Goal: Task Accomplishment & Management: Manage account settings

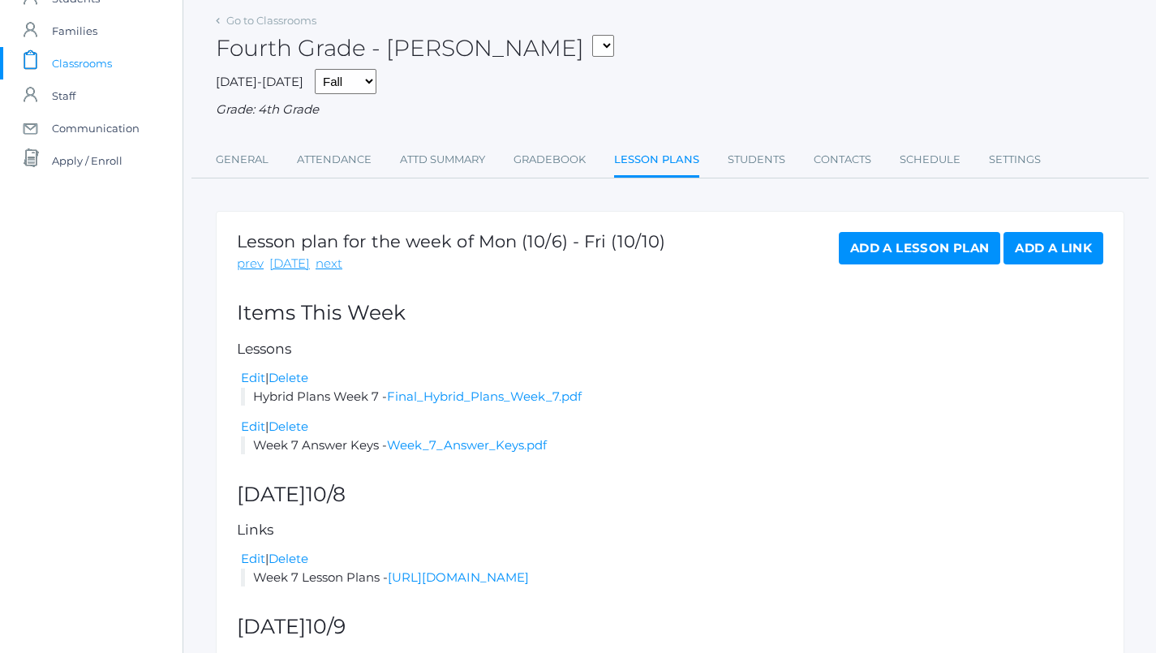
scroll to position [79, 0]
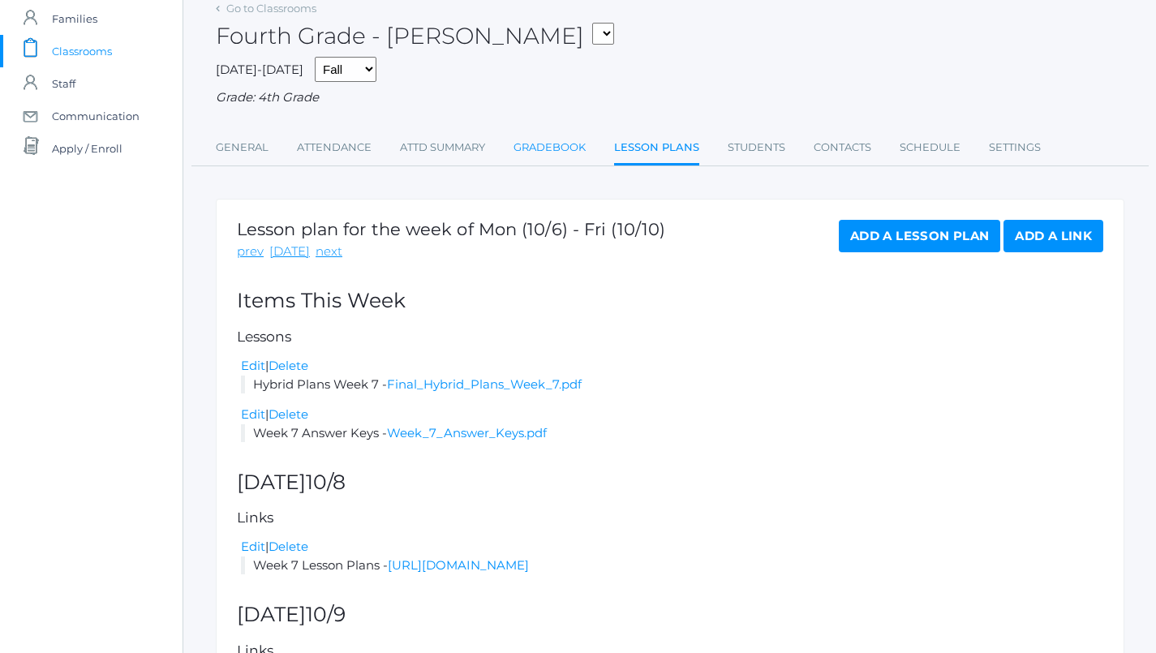
click at [566, 149] on link "Gradebook" at bounding box center [550, 147] width 72 height 32
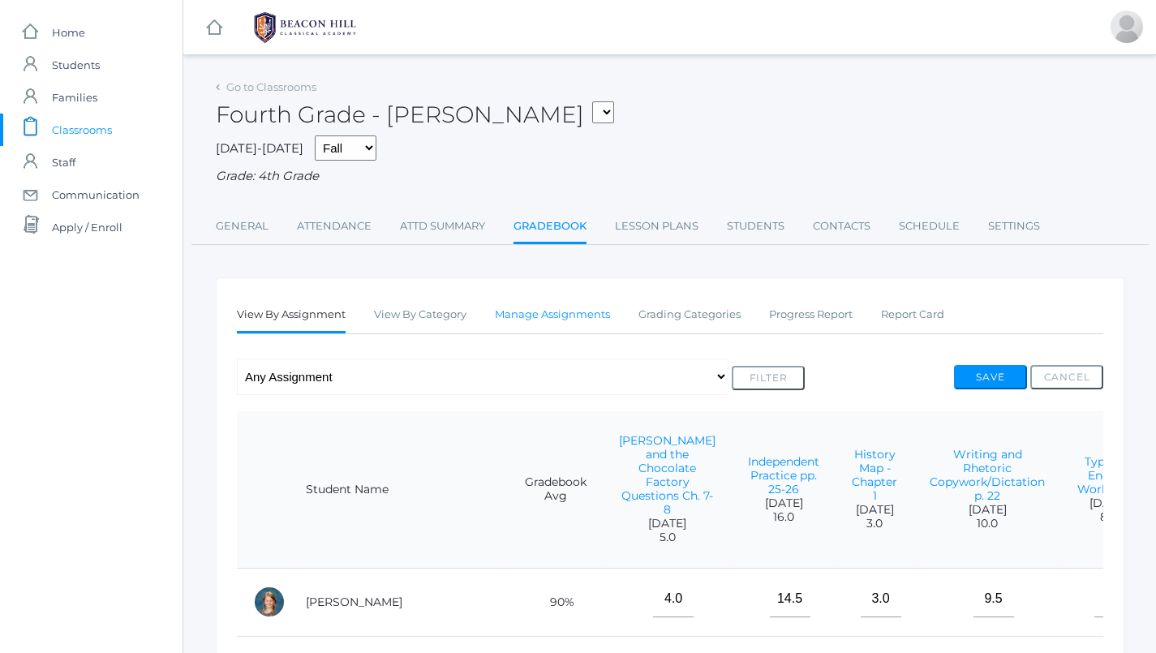
click at [565, 320] on link "Manage Assignments" at bounding box center [552, 315] width 115 height 32
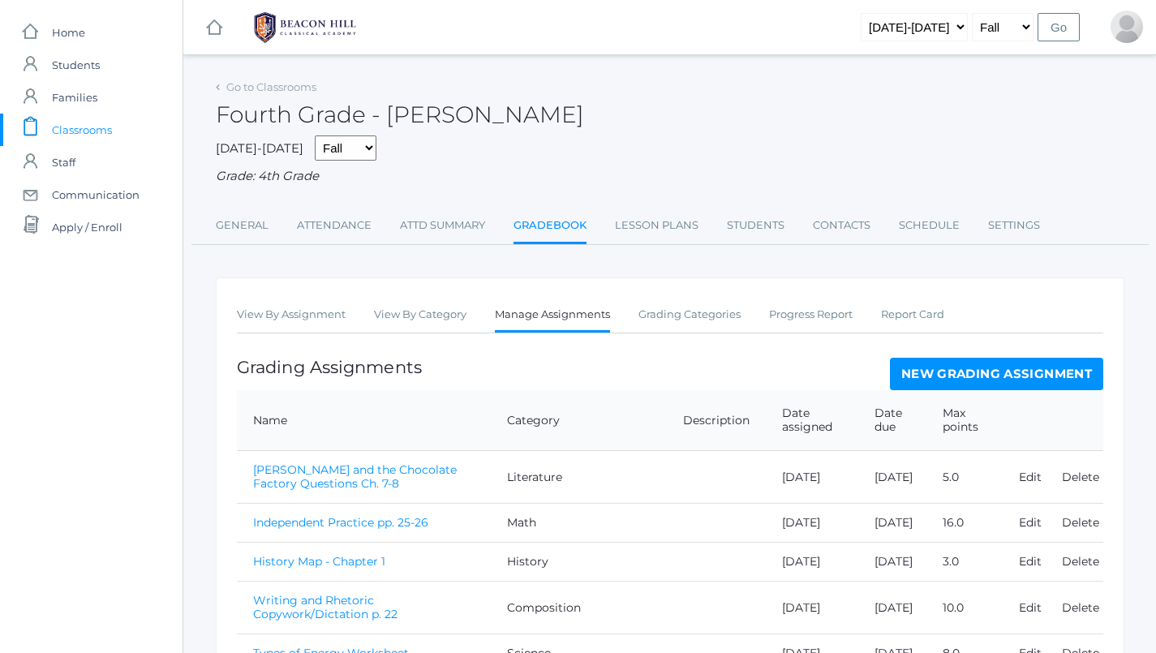
click at [538, 305] on link "Manage Assignments" at bounding box center [552, 316] width 115 height 35
click at [682, 216] on link "Lesson Plans" at bounding box center [657, 225] width 84 height 32
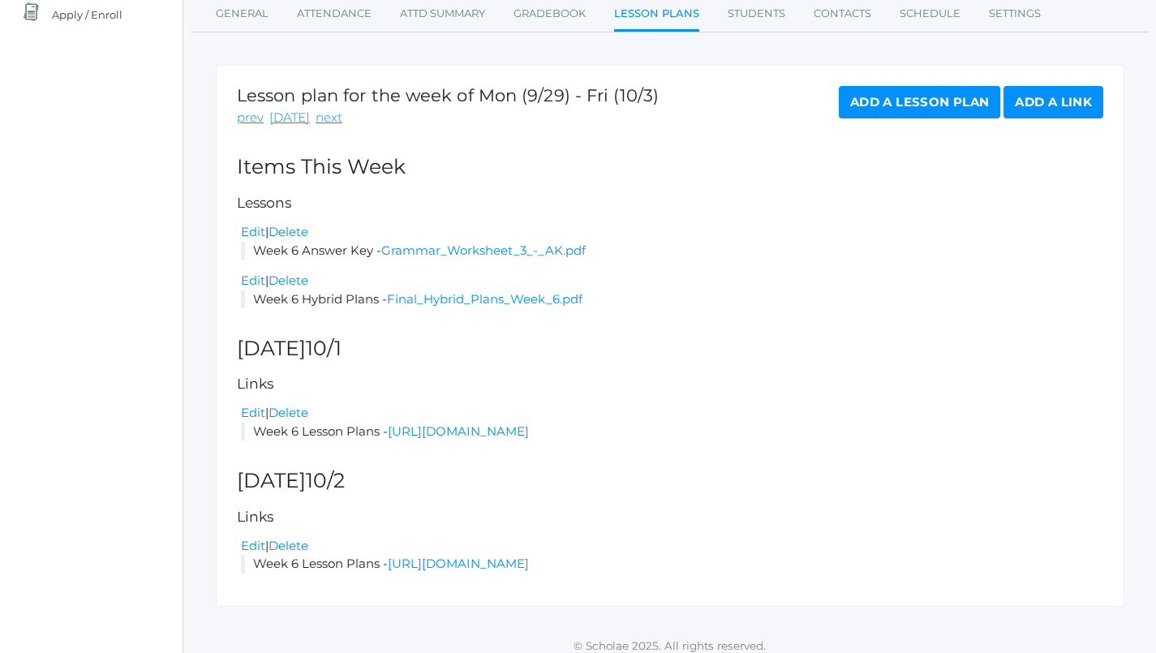
scroll to position [212, 0]
click at [466, 292] on link "Final_Hybrid_Plans_Week_6.pdf" at bounding box center [485, 299] width 196 height 15
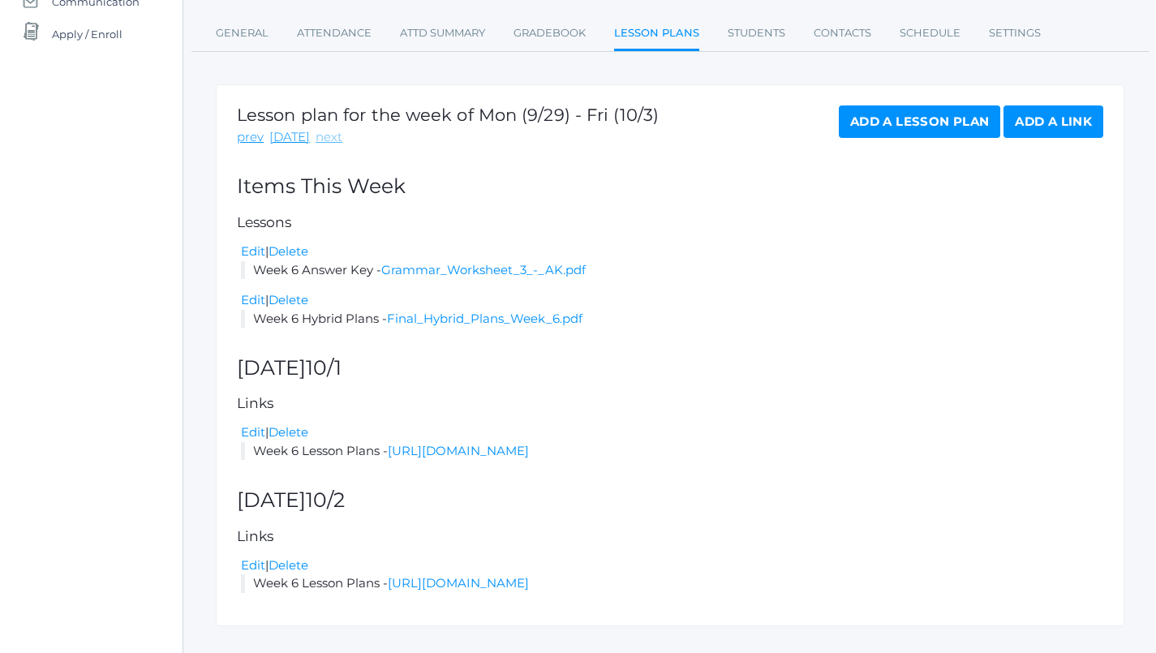
click at [320, 134] on link "next" at bounding box center [329, 137] width 27 height 19
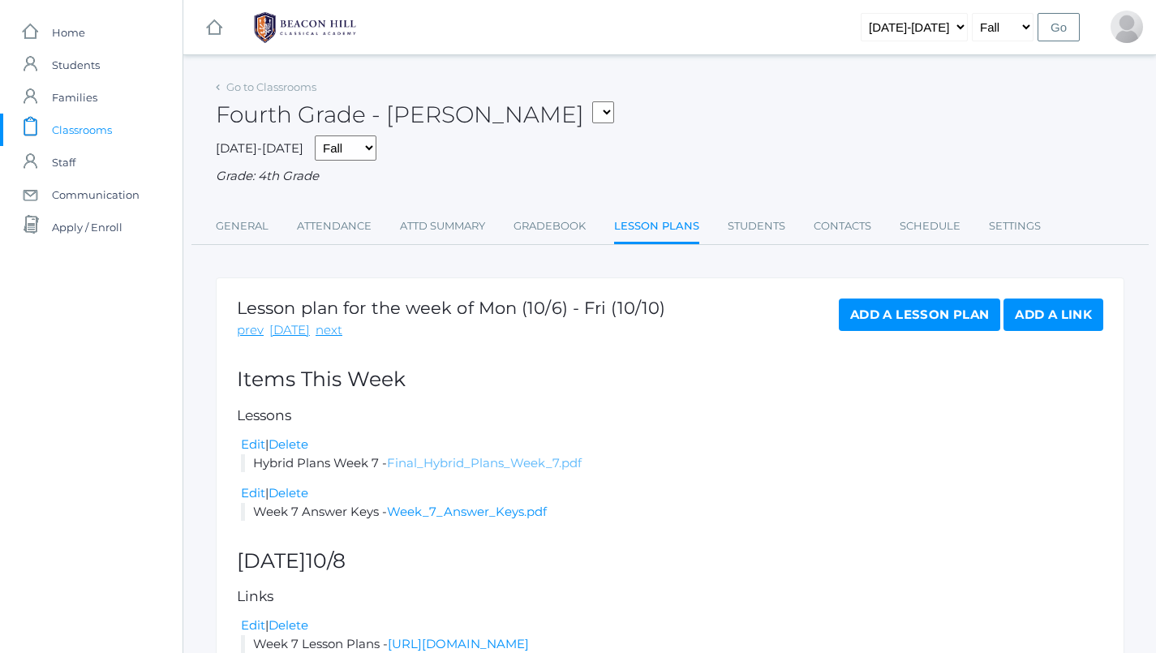
click at [452, 455] on link "Final_Hybrid_Plans_Week_7.pdf" at bounding box center [484, 462] width 195 height 15
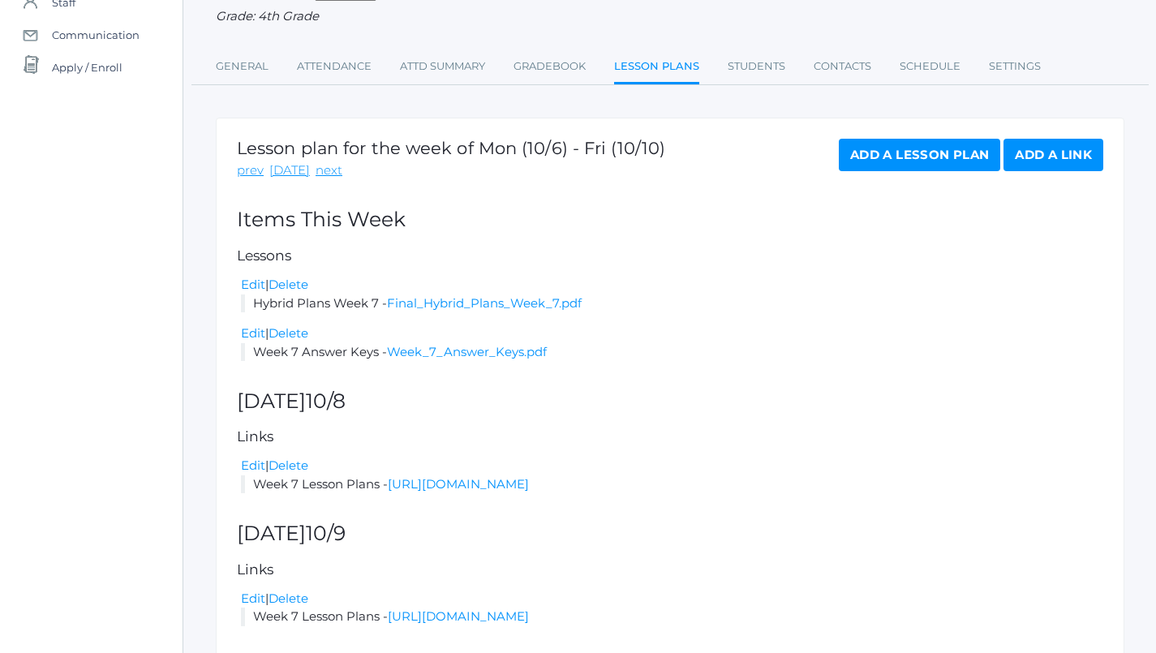
scroll to position [254, 0]
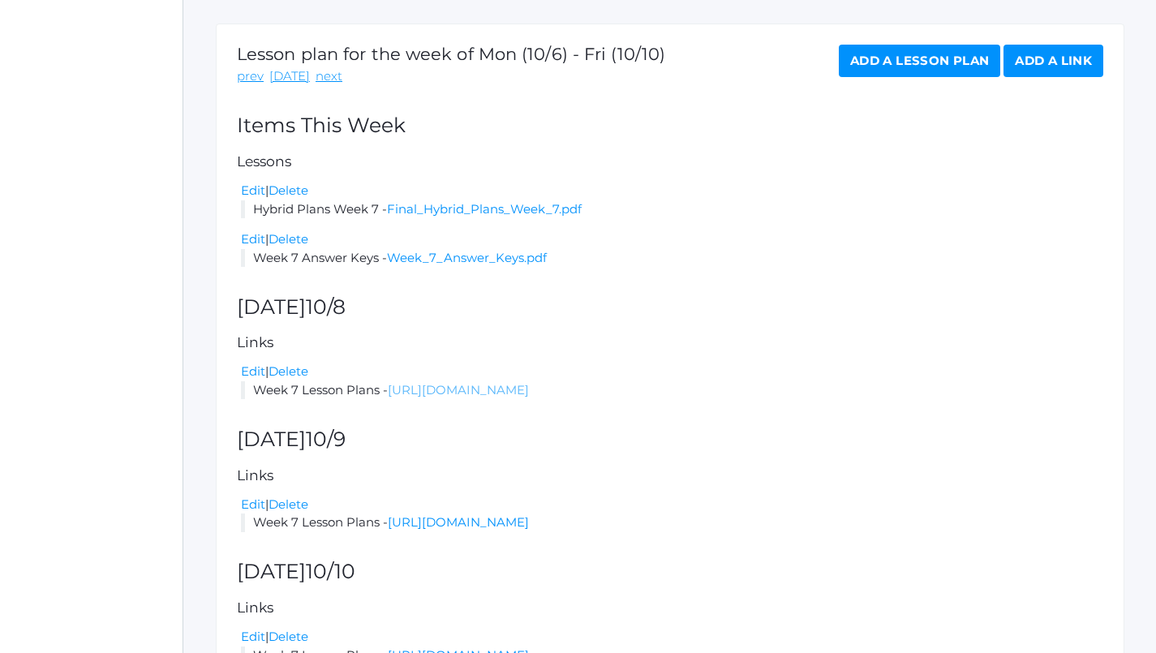
click at [529, 382] on link "https://docs.google.com/document/d/1hiZ4uz7fvVRIKJn4x8iEqZsQ0GutZSbJJ8jCkgelTfY…" at bounding box center [458, 389] width 141 height 15
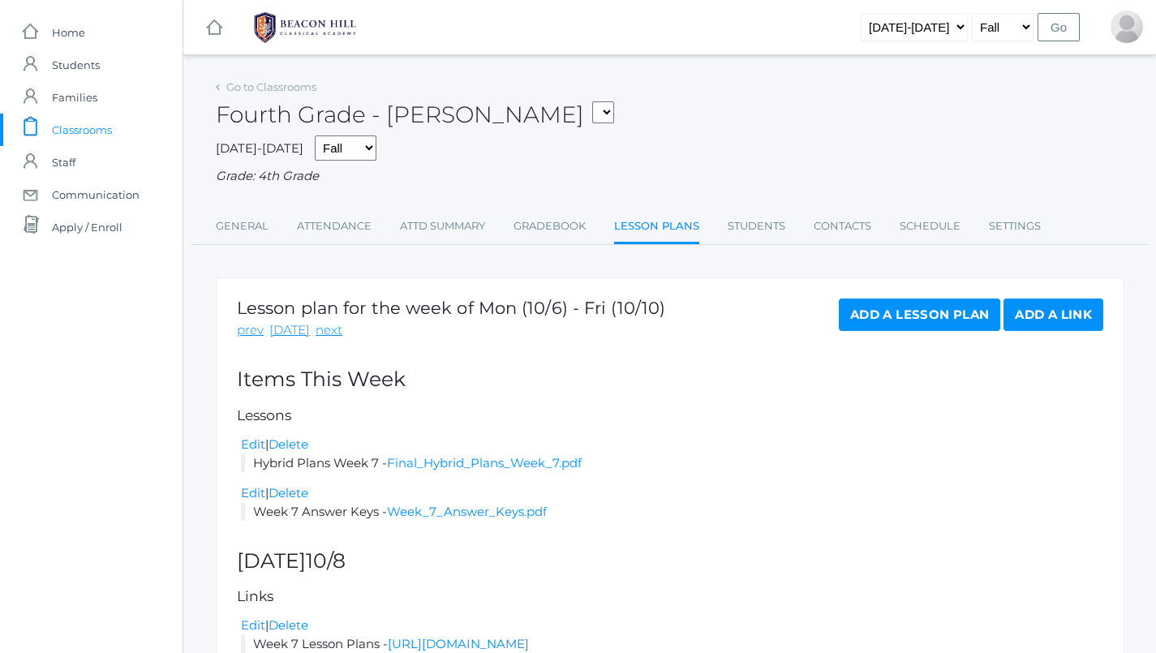
scroll to position [0, 0]
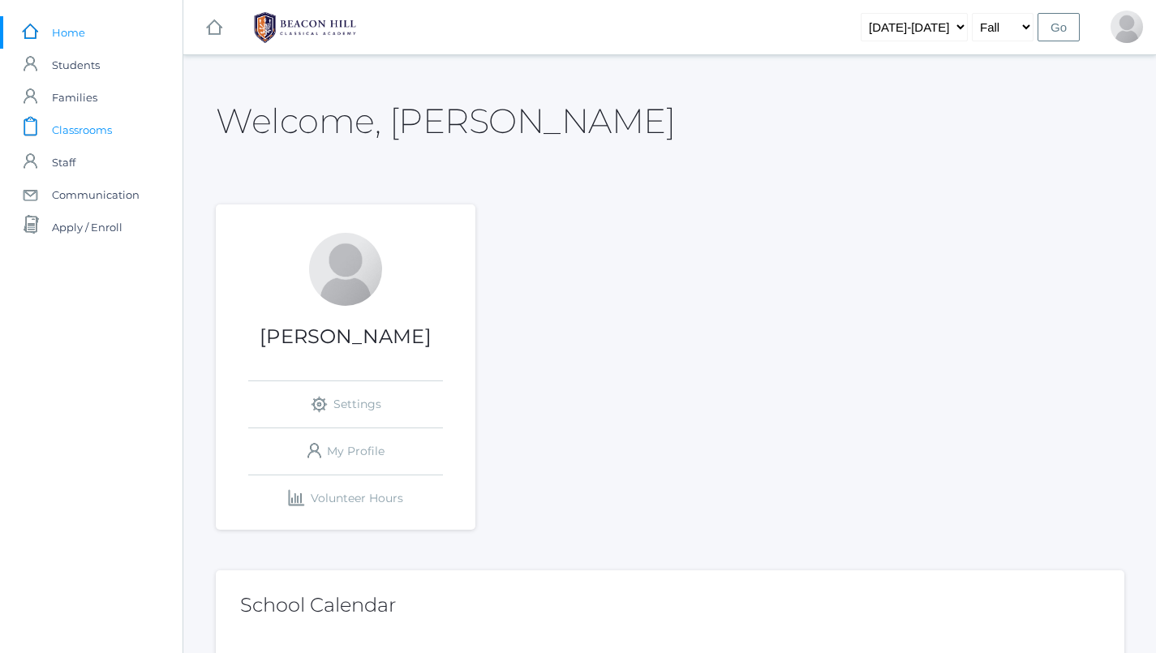
click at [101, 131] on span "Classrooms" at bounding box center [82, 130] width 60 height 32
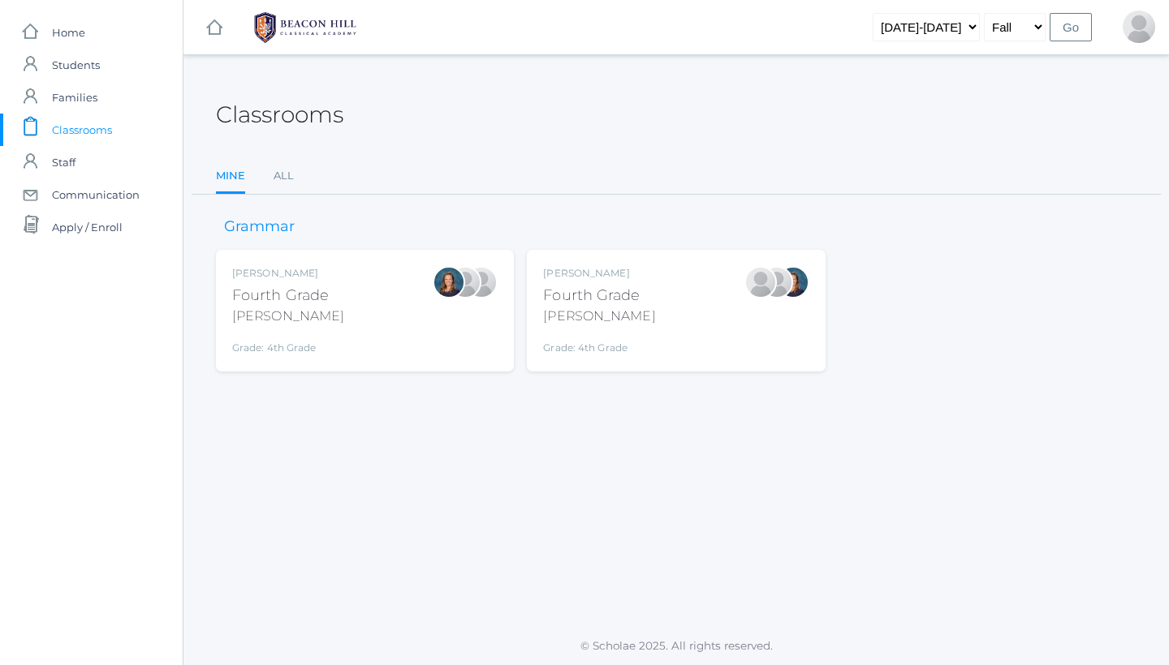
click at [699, 368] on div "Lydia Chaffin Fourth Grade Chaffin Grade: 4th Grade 04LA" at bounding box center [676, 311] width 298 height 122
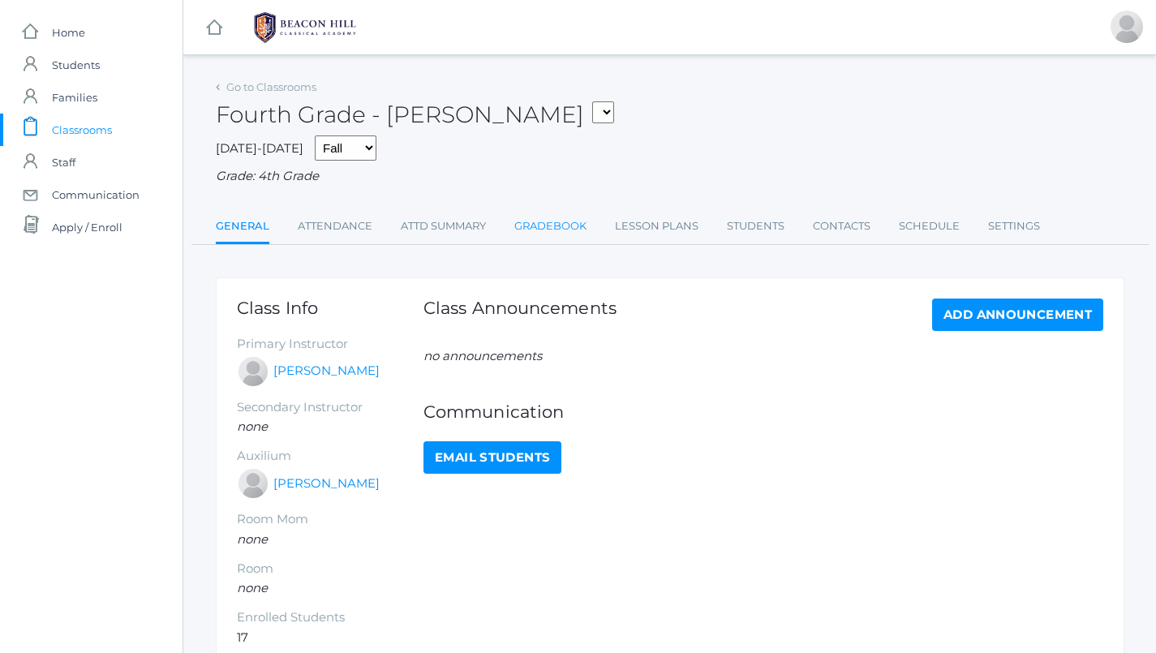
click at [558, 232] on link "Gradebook" at bounding box center [551, 226] width 72 height 32
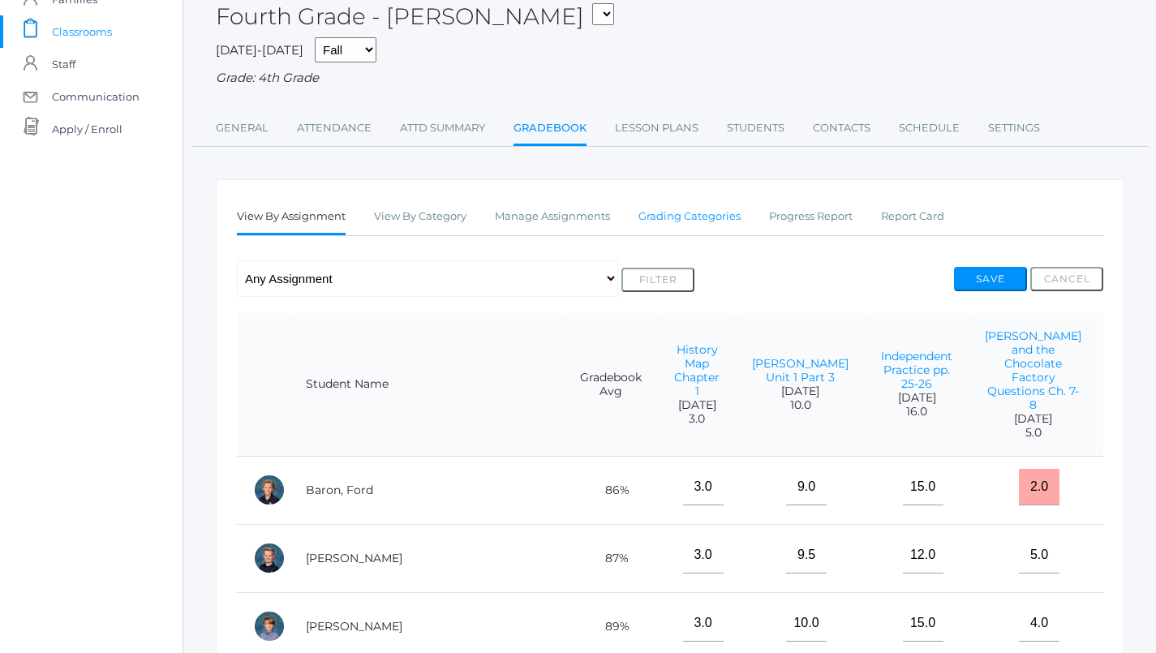
scroll to position [145, 0]
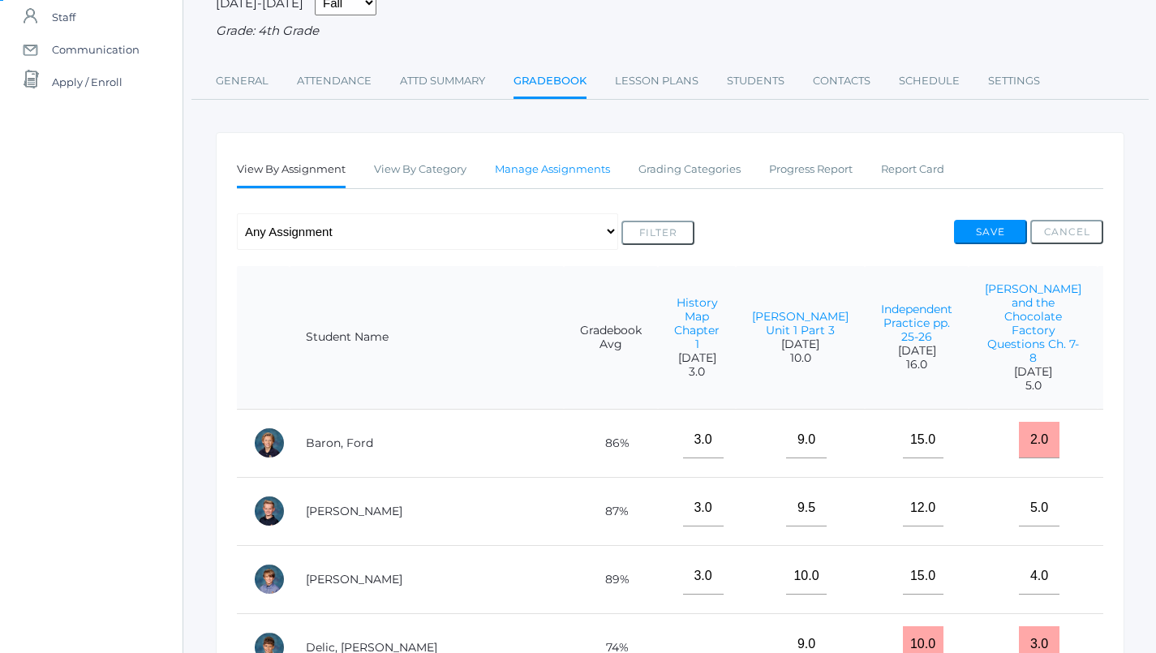
click at [544, 157] on link "Manage Assignments" at bounding box center [552, 169] width 115 height 32
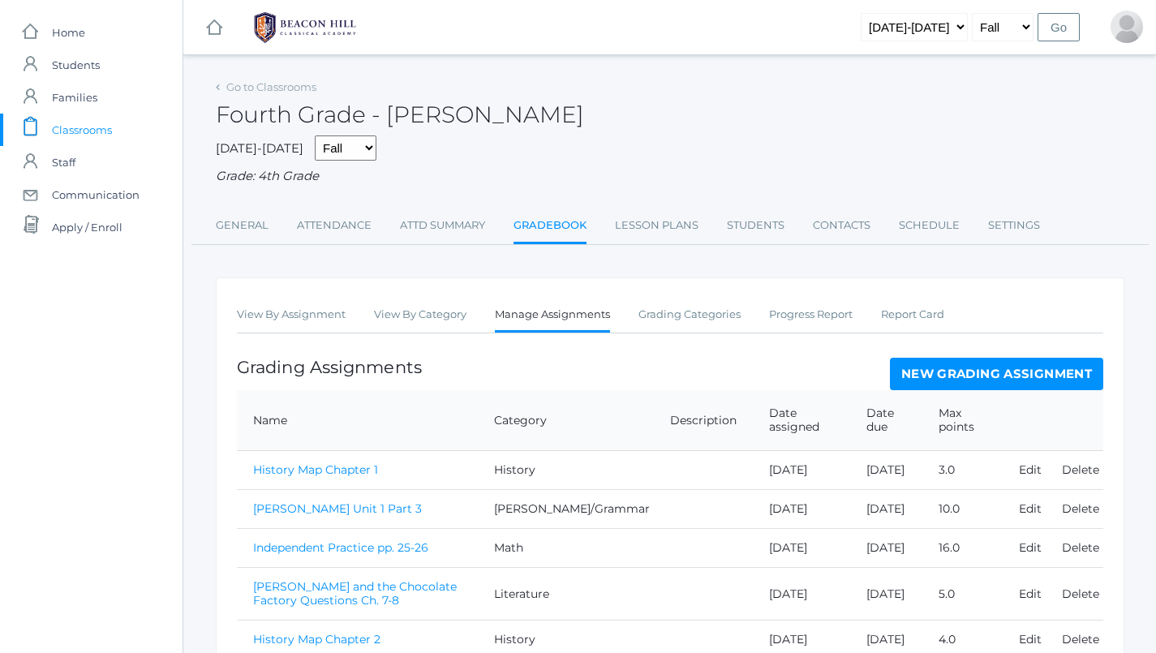
click at [478, 467] on td "History Map Chapter 1" at bounding box center [357, 470] width 241 height 39
click at [1018, 374] on link "New Grading Assignment" at bounding box center [996, 374] width 213 height 32
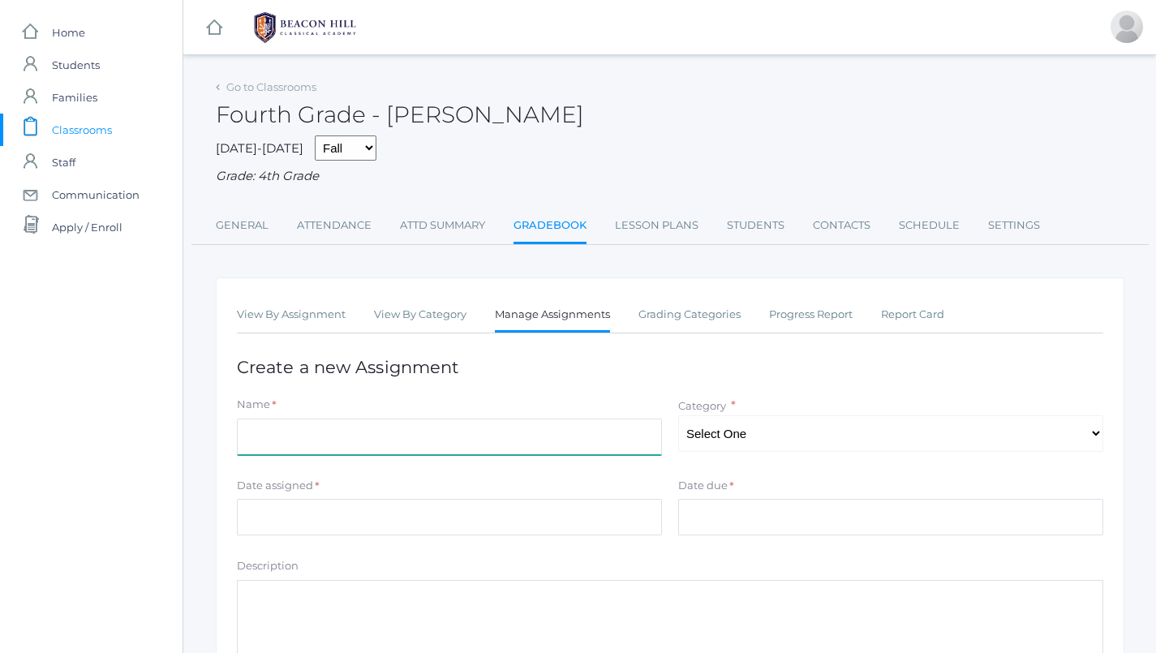
click at [480, 428] on input "Name" at bounding box center [449, 437] width 425 height 37
type input "Independent Practice (pp 123-124)"
select select "1089"
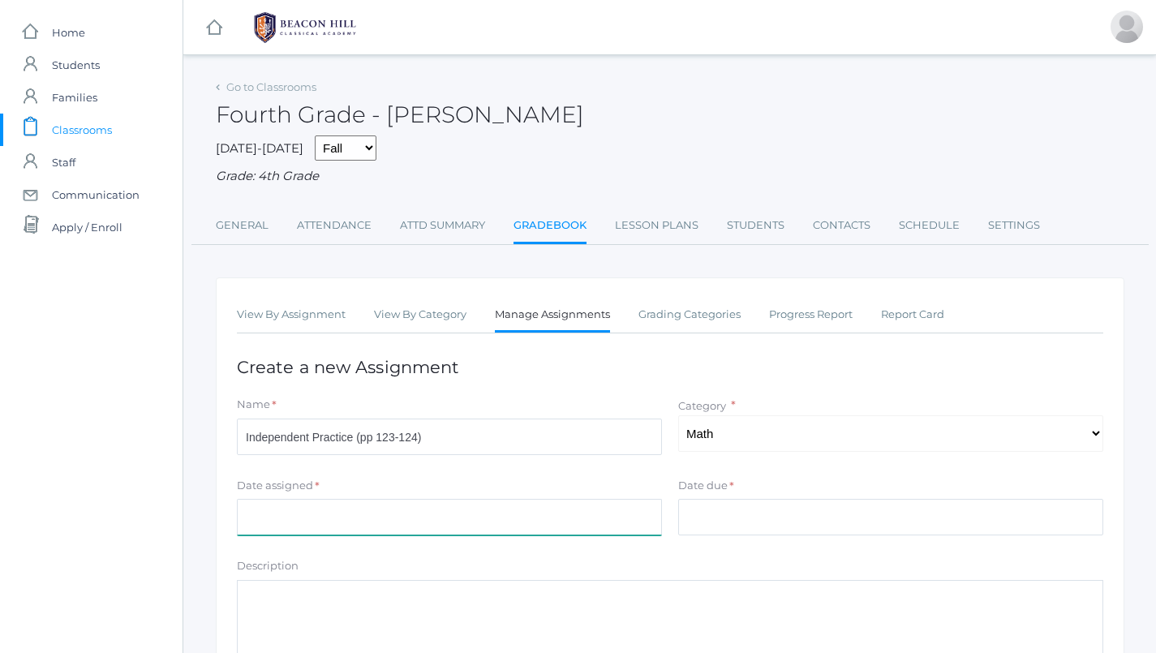
click at [508, 499] on input "Date assigned" at bounding box center [449, 517] width 425 height 37
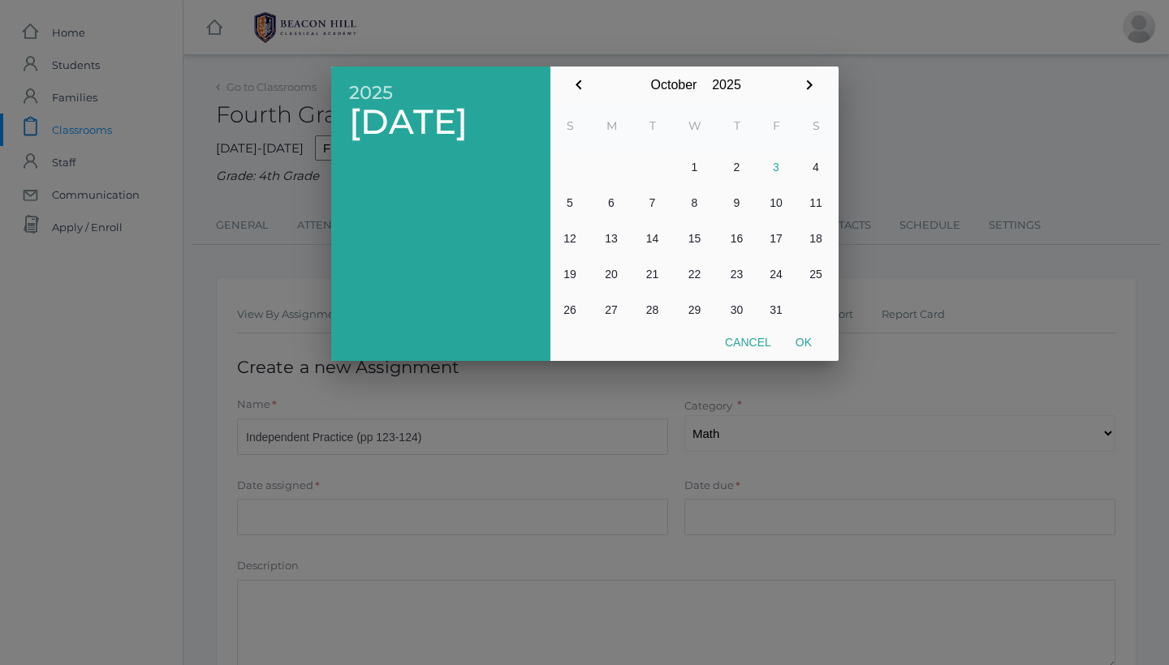
click at [777, 163] on button "3" at bounding box center [776, 167] width 40 height 36
click at [803, 347] on button "Ok" at bounding box center [803, 342] width 41 height 29
type input "[DATE]"
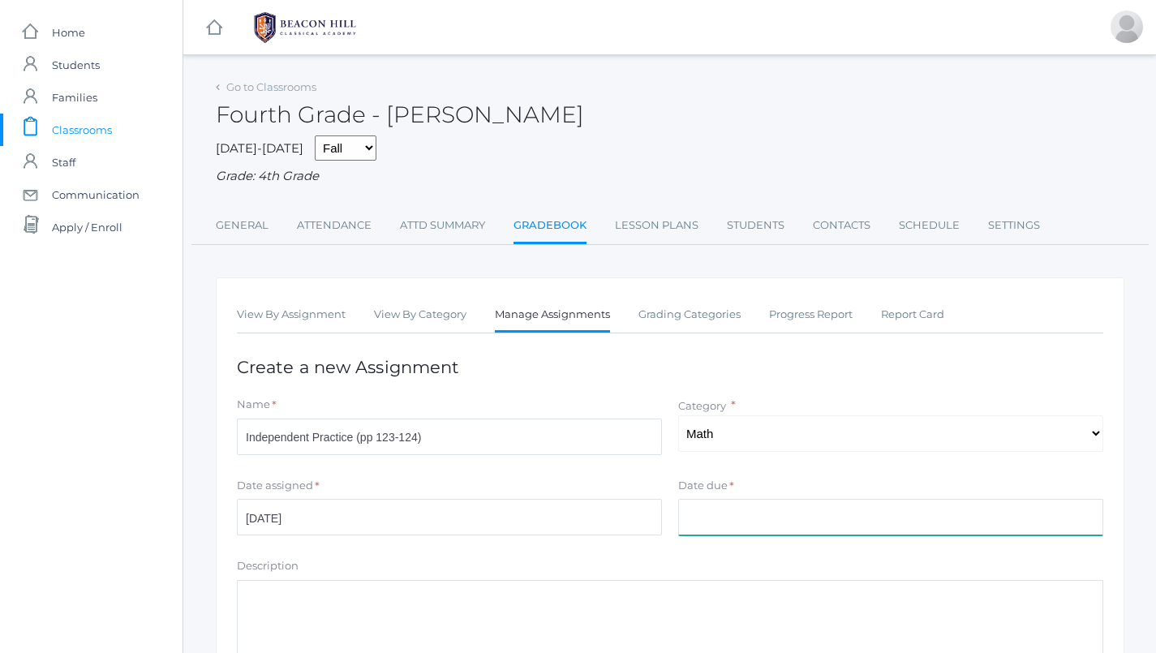
click at [796, 499] on input "Date due" at bounding box center [890, 517] width 425 height 37
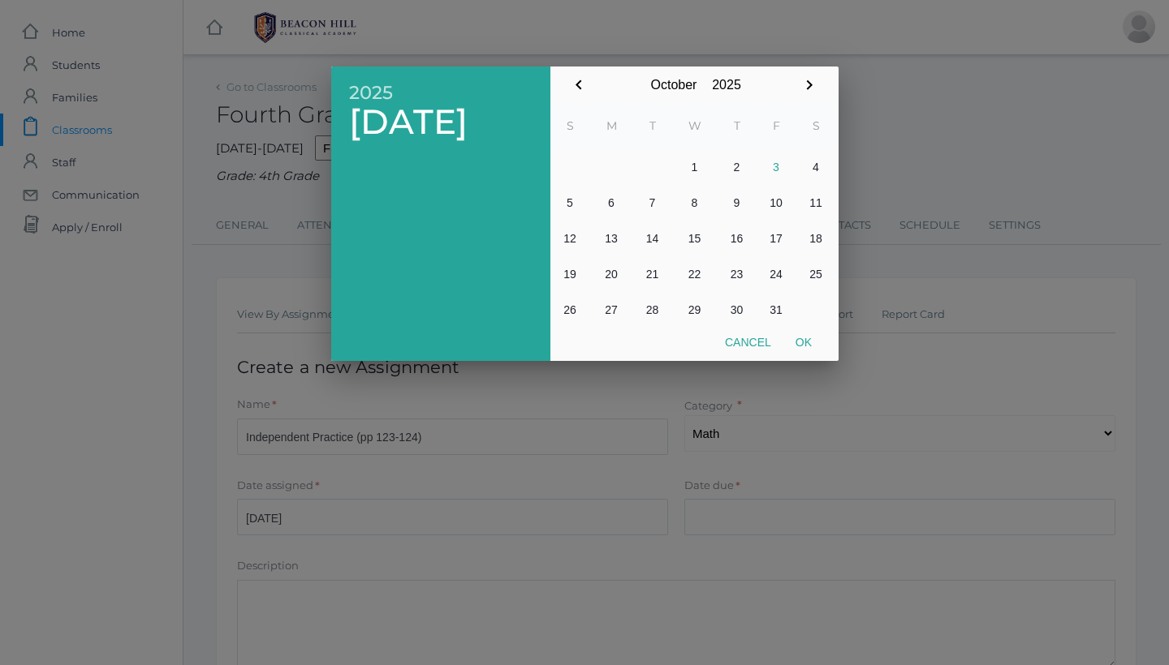
click at [776, 166] on button "3" at bounding box center [776, 167] width 40 height 36
click at [801, 347] on button "Ok" at bounding box center [803, 342] width 41 height 29
type input "[DATE]"
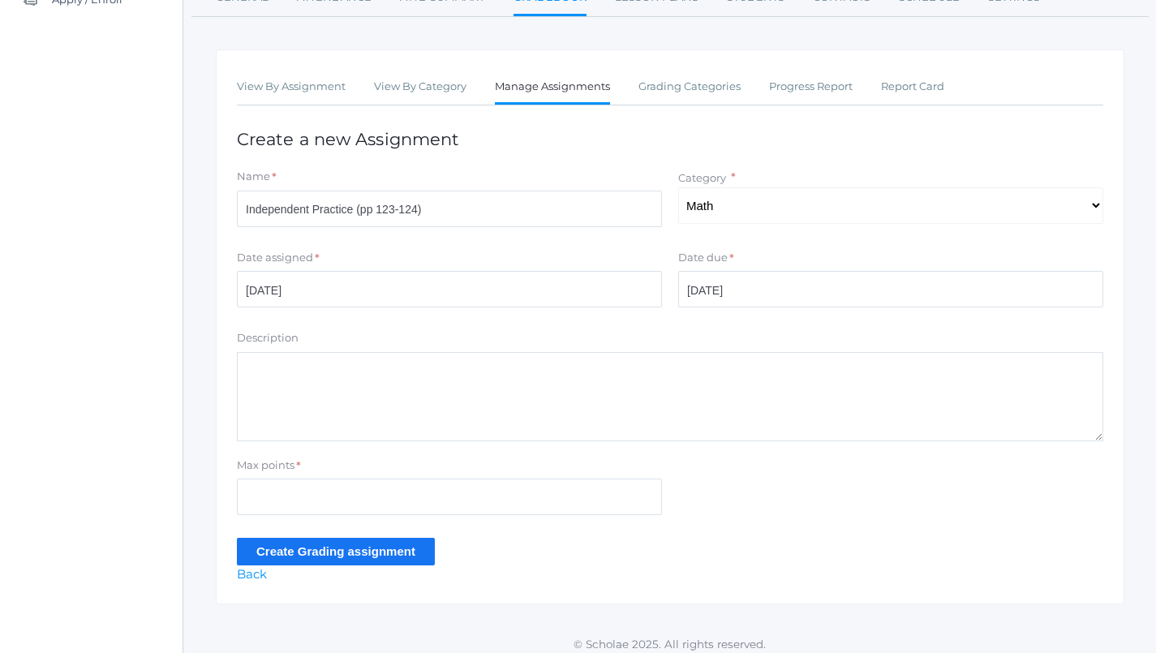
scroll to position [227, 0]
click at [420, 500] on input "Max points" at bounding box center [449, 498] width 425 height 37
type input "7"
click at [351, 550] on input "Create Grading assignment" at bounding box center [336, 552] width 198 height 27
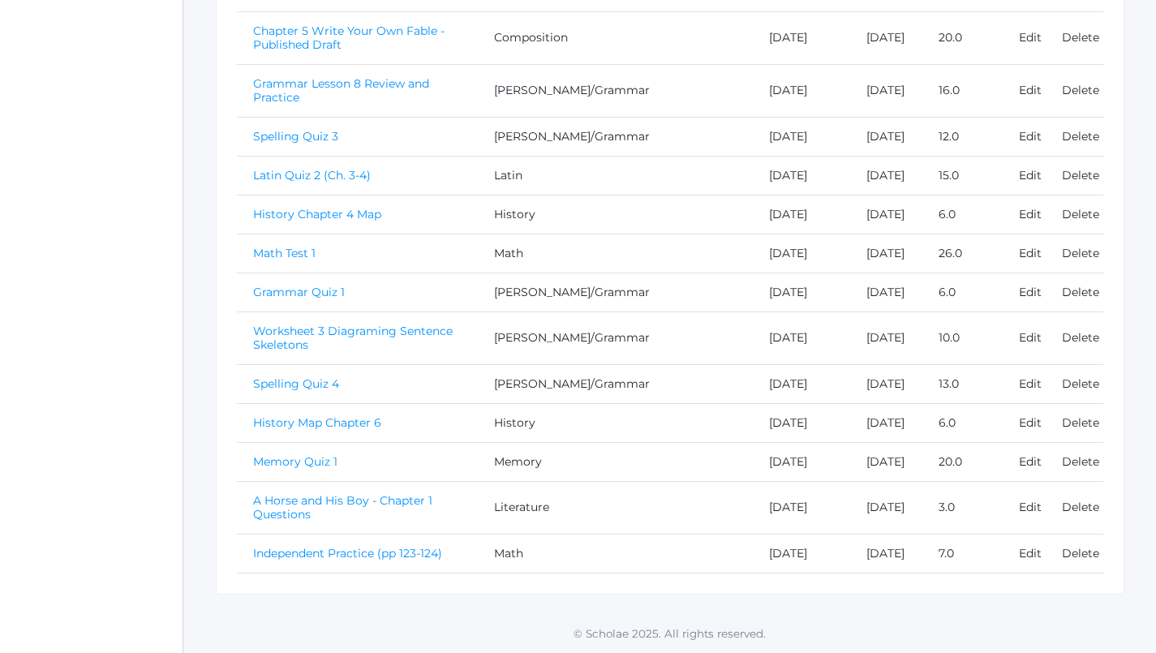
scroll to position [1251, 0]
click at [360, 546] on link "Independent Practice (pp 123-124)" at bounding box center [347, 553] width 189 height 15
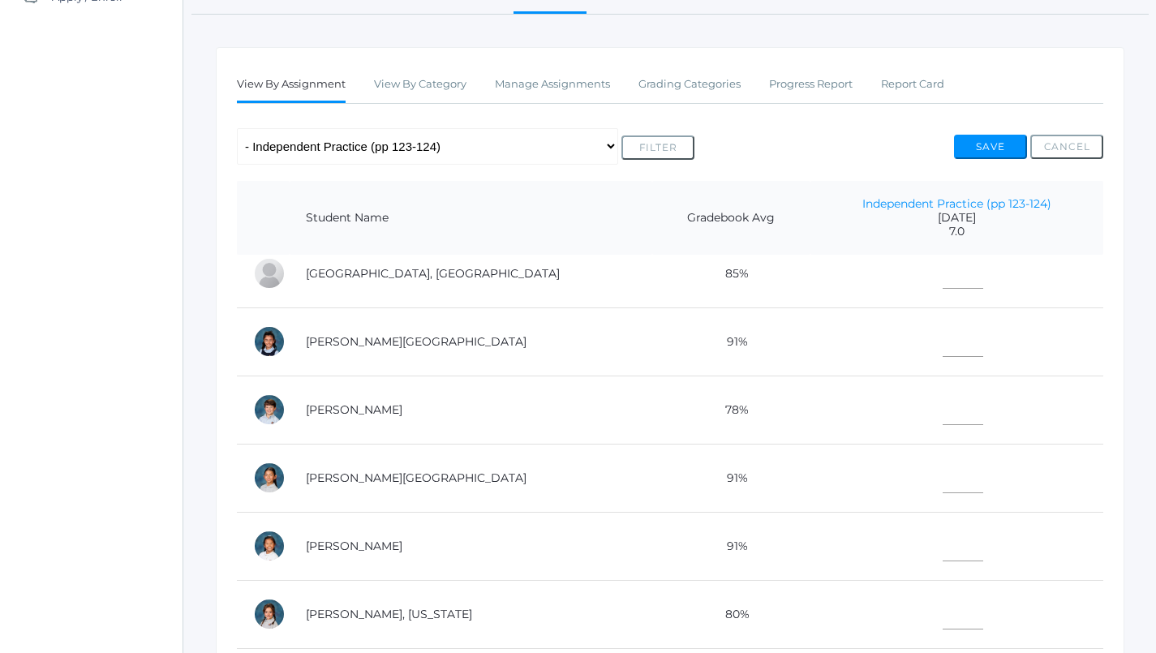
scroll to position [291, 0]
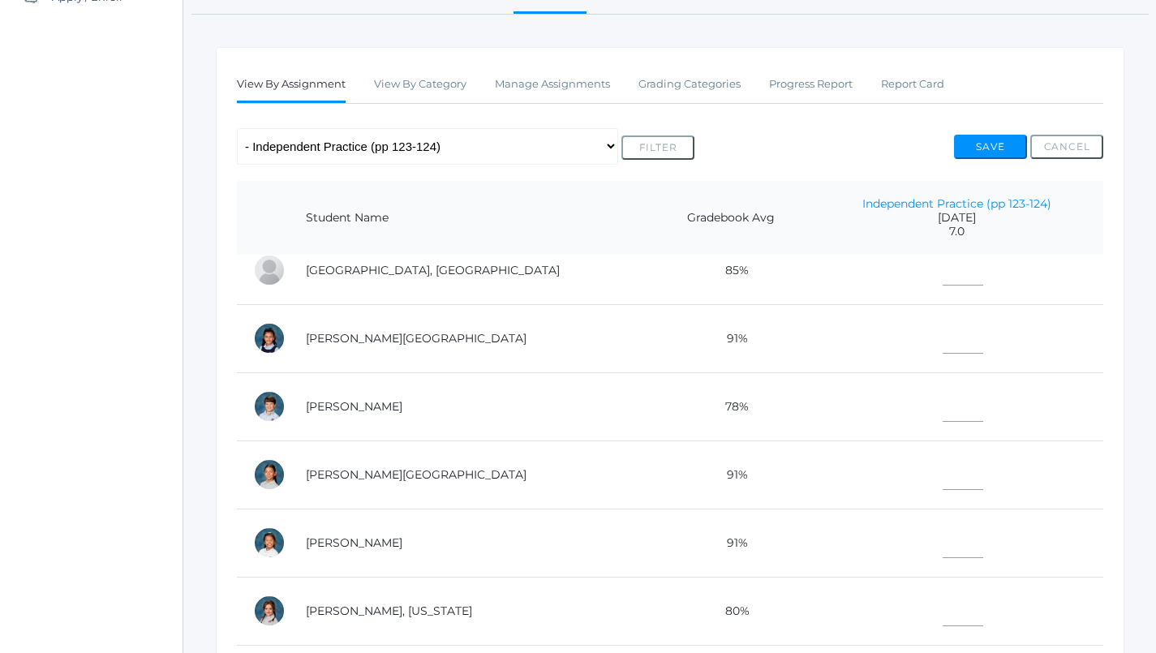
click at [916, 356] on td at bounding box center [957, 338] width 293 height 68
click at [943, 342] on input"] "text" at bounding box center [963, 335] width 41 height 37
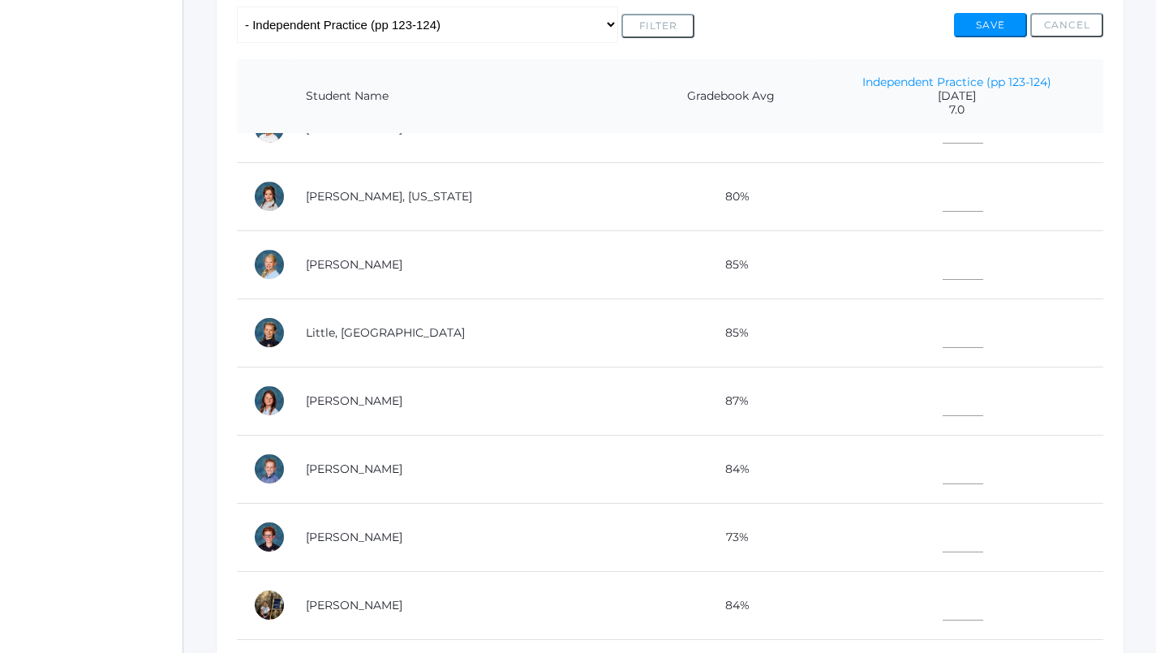
scroll to position [356, 0]
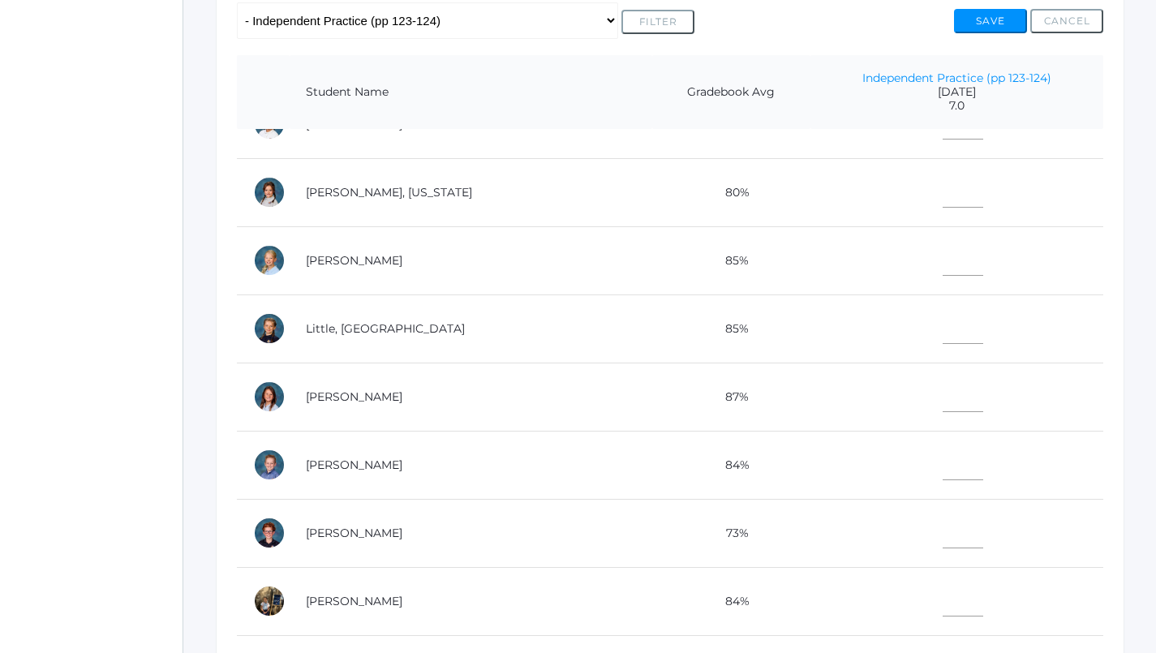
type input"] "7"
click at [943, 251] on input"] "text" at bounding box center [963, 257] width 41 height 37
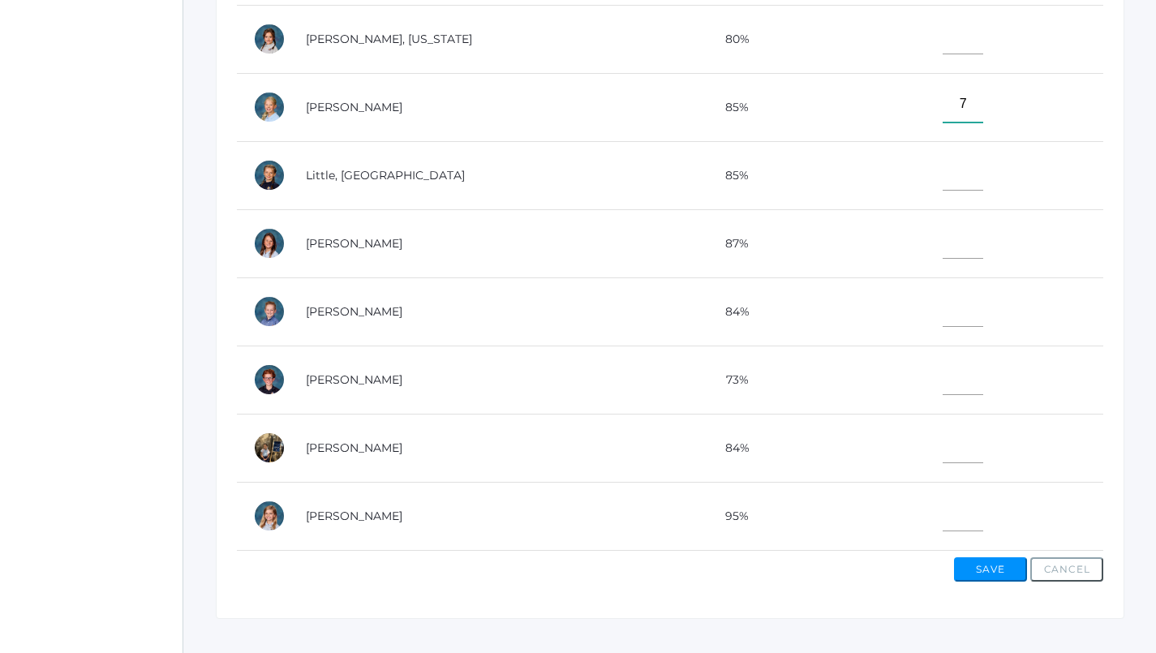
scroll to position [515, 0]
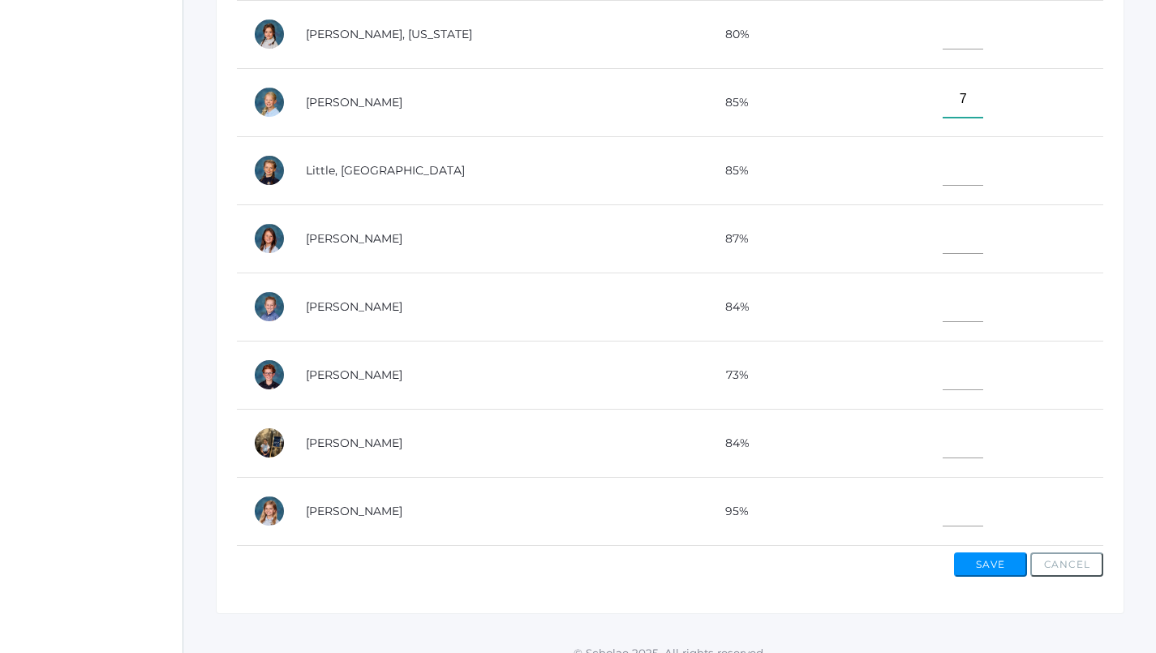
type input"] "7"
click at [943, 361] on input"] "text" at bounding box center [963, 372] width 41 height 37
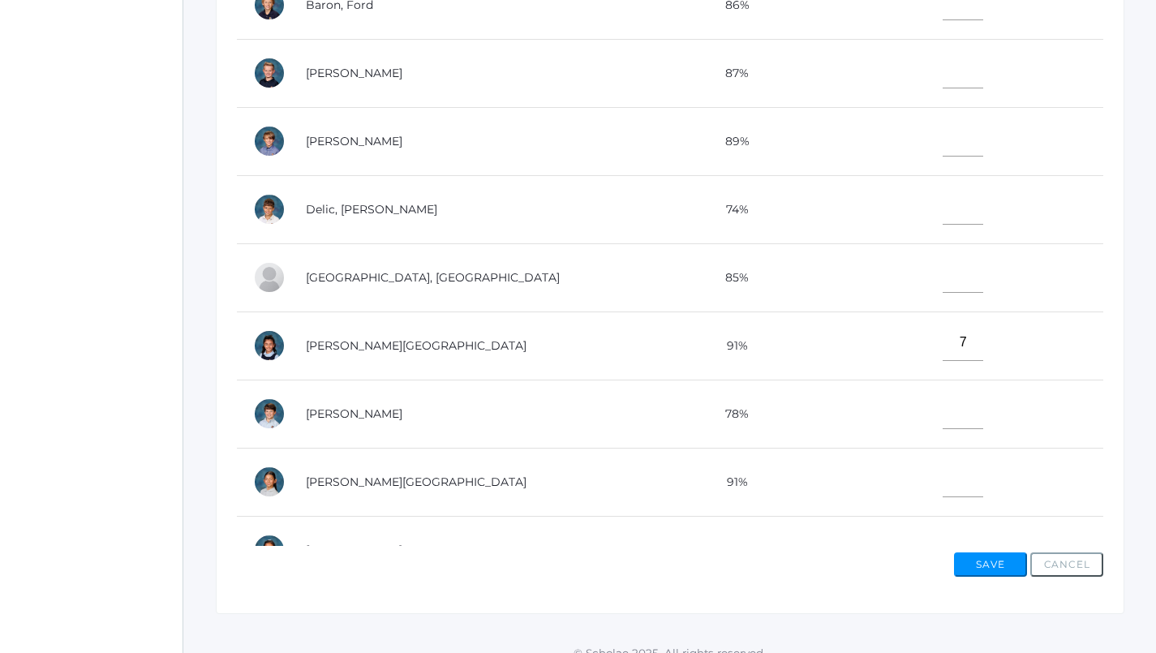
scroll to position [0, 0]
type input"] "7"
click at [943, 79] on input"] "text" at bounding box center [963, 70] width 41 height 37
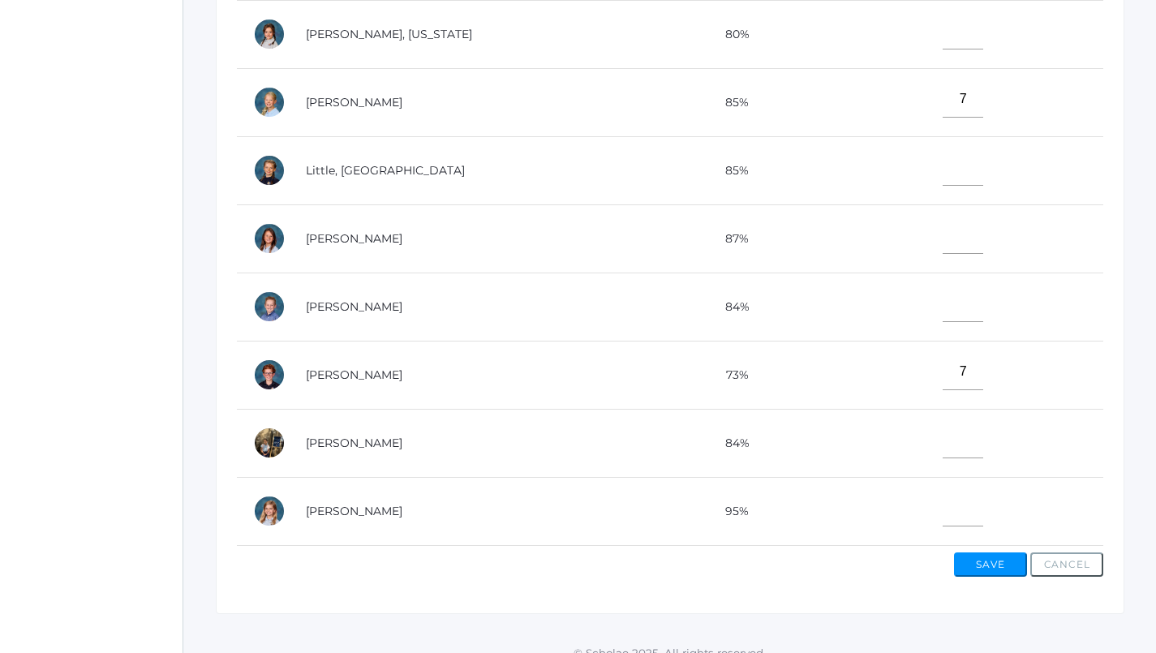
scroll to position [596, 0]
type input"] "7"
click at [943, 286] on input"] "text" at bounding box center [963, 304] width 41 height 37
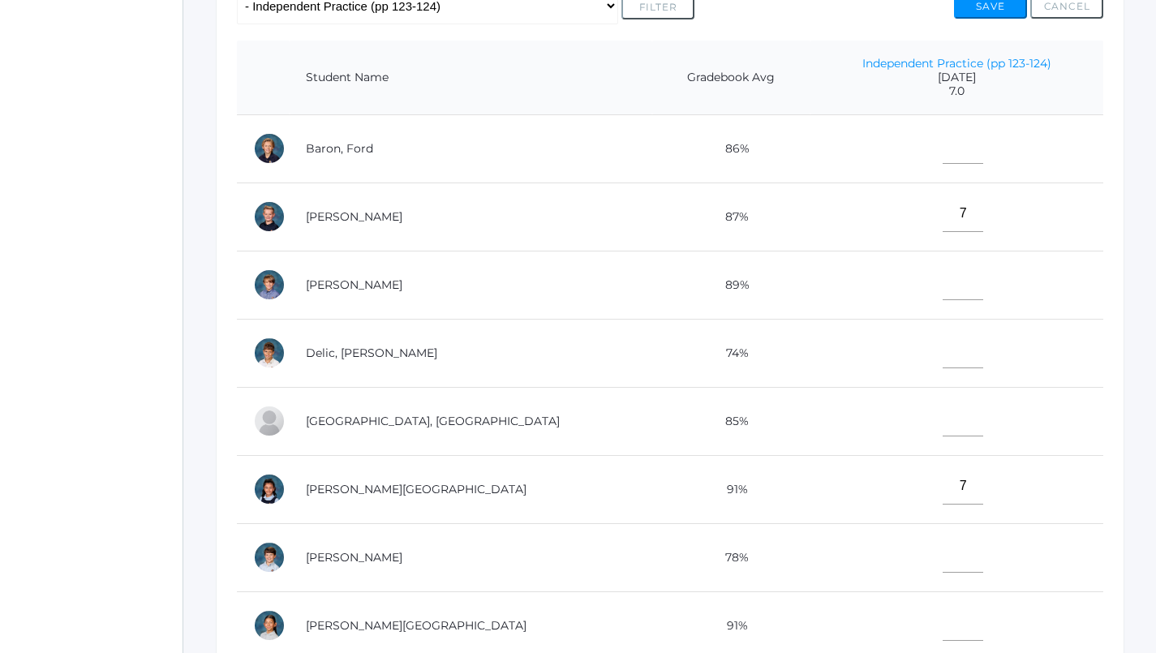
scroll to position [365, 0]
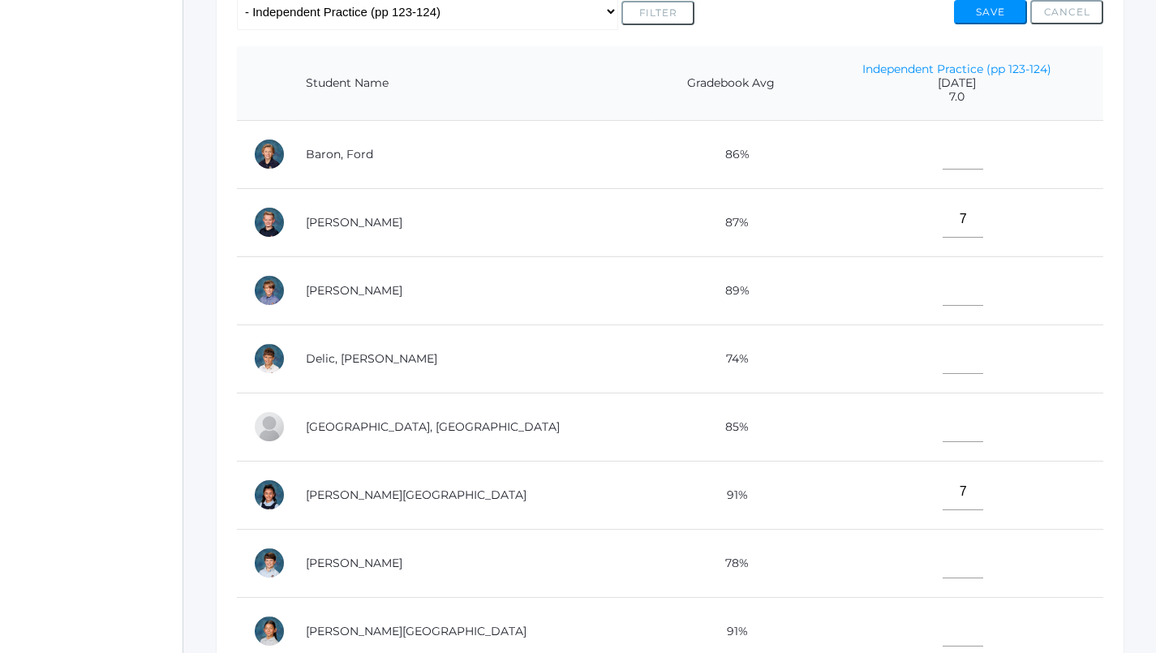
type input"] "7"
click at [943, 143] on input"] "text" at bounding box center [963, 151] width 41 height 37
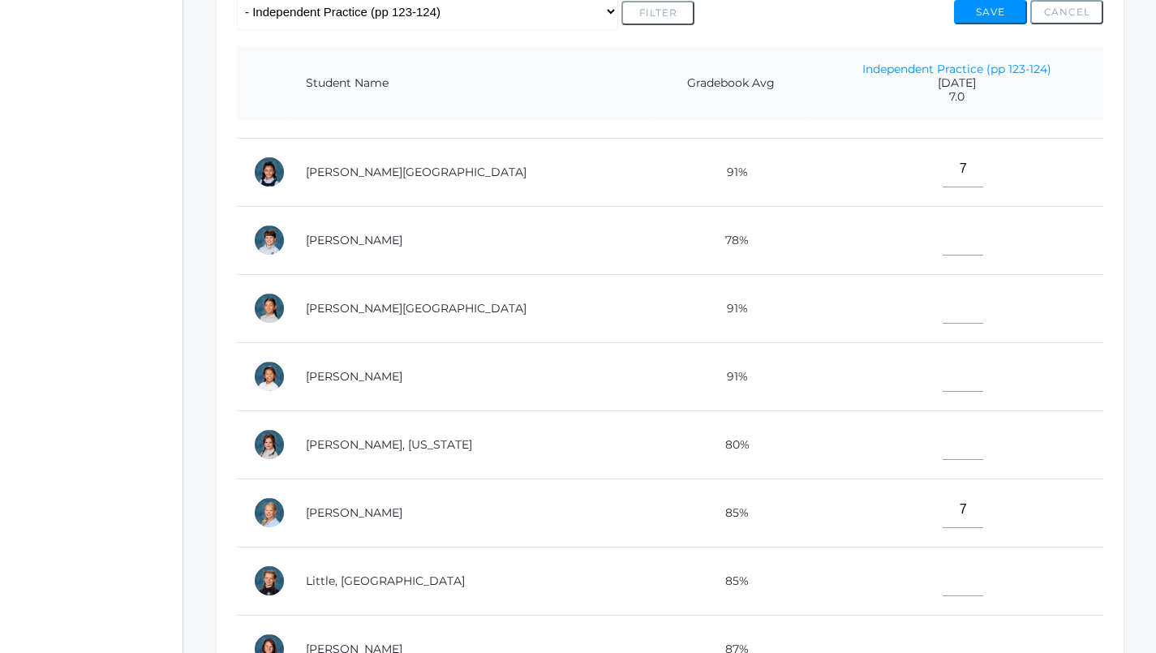
scroll to position [350, 0]
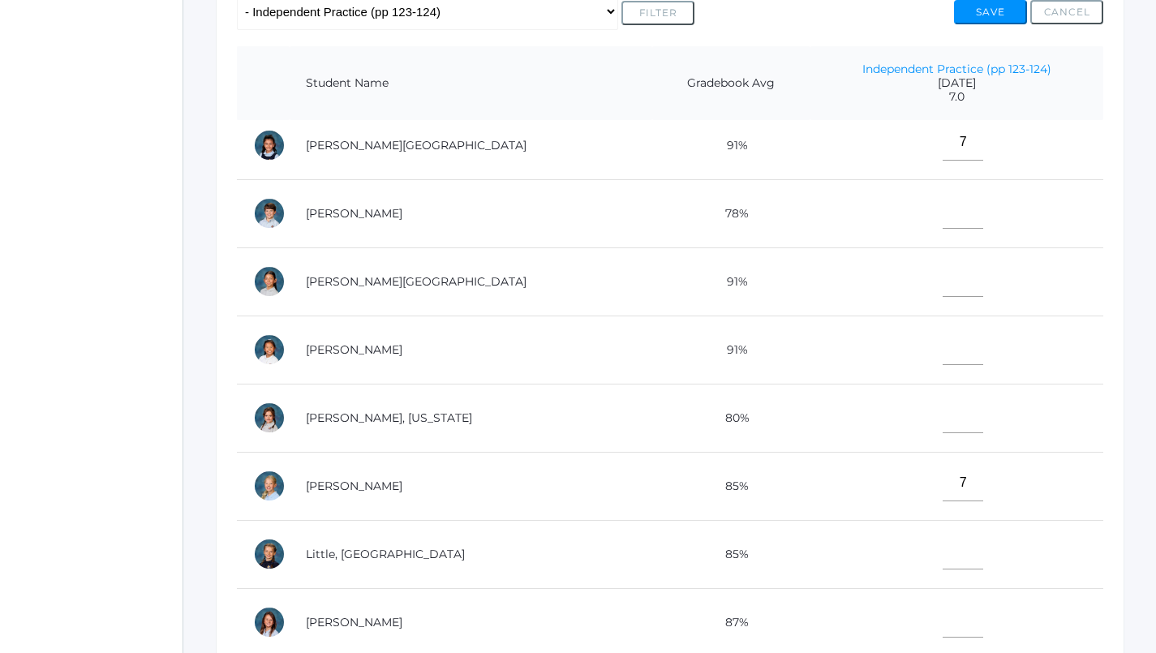
type input"] "7"
click at [943, 277] on input"] "text" at bounding box center [963, 279] width 41 height 37
type input"] "7"
click at [893, 410] on td at bounding box center [957, 418] width 293 height 68
click at [943, 416] on input"] "text" at bounding box center [963, 415] width 41 height 37
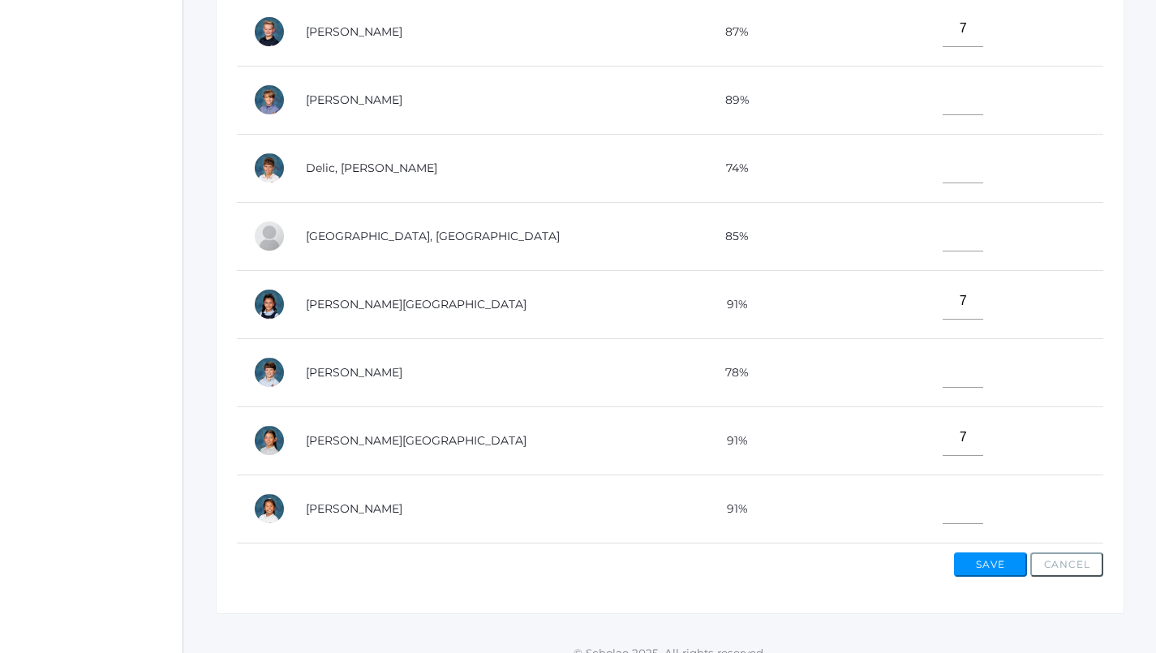
scroll to position [35, 0]
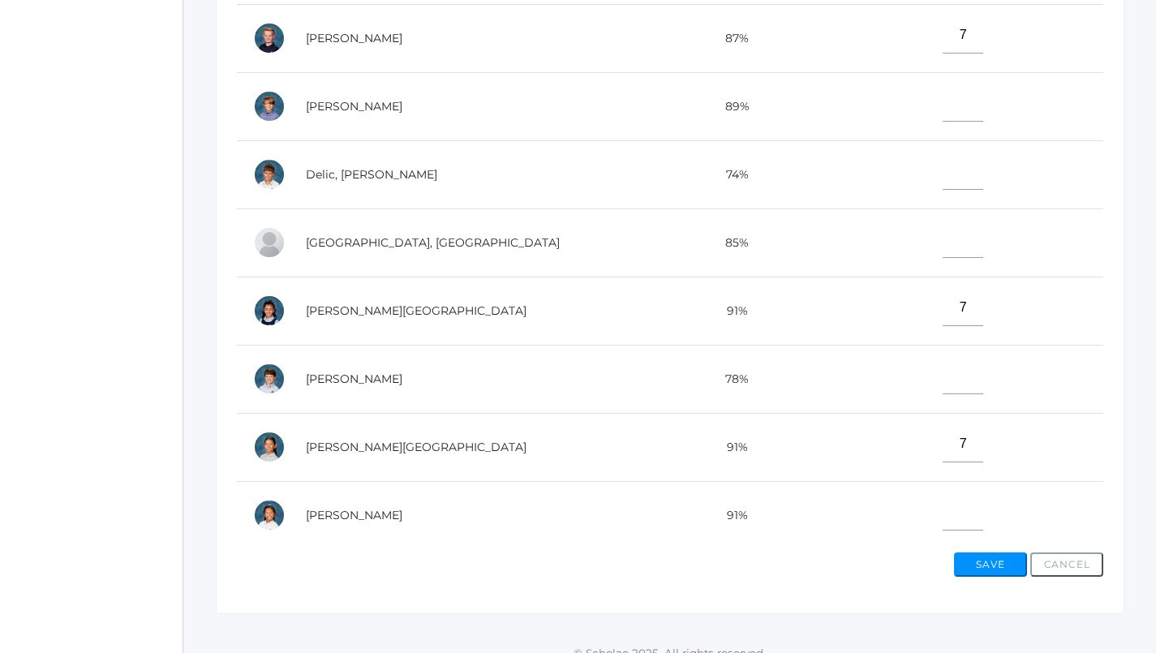
type input"] "7"
click at [943, 96] on input"] "text" at bounding box center [963, 103] width 41 height 37
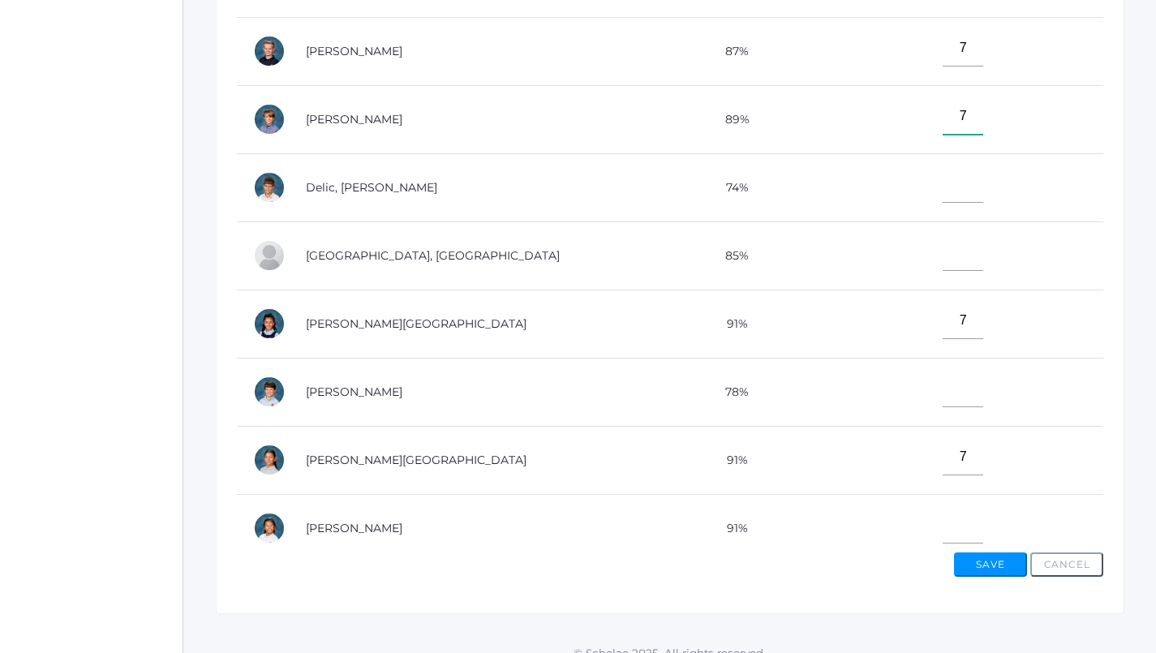
scroll to position [31, 0]
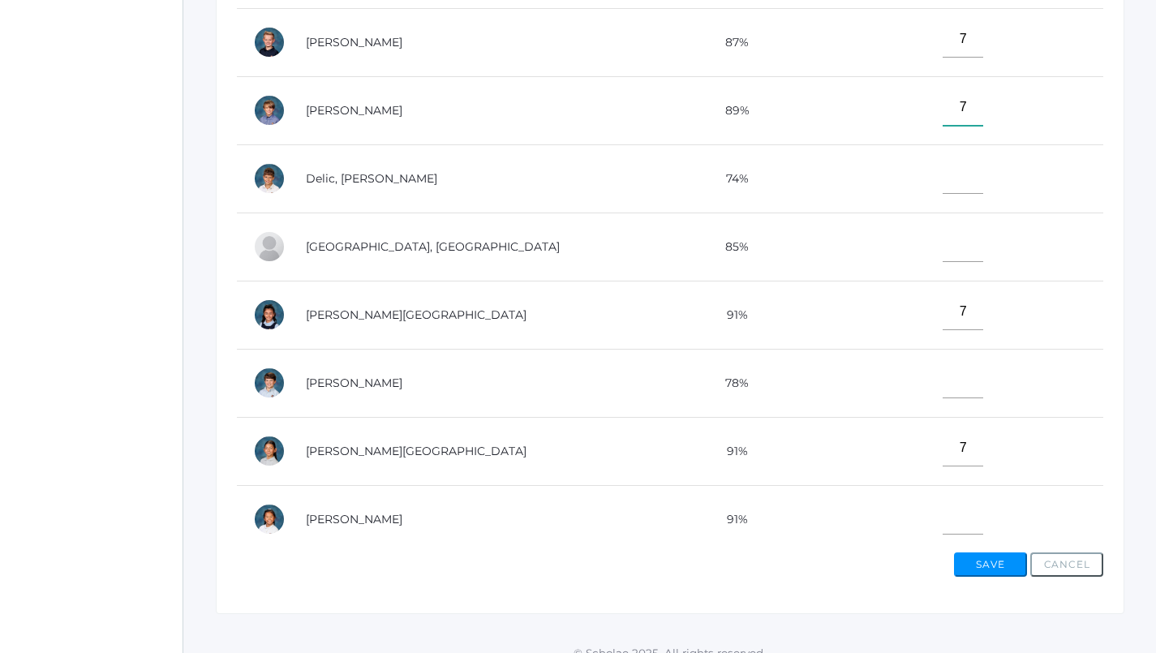
type input"] "7"
click at [943, 233] on input"] "text" at bounding box center [963, 244] width 41 height 37
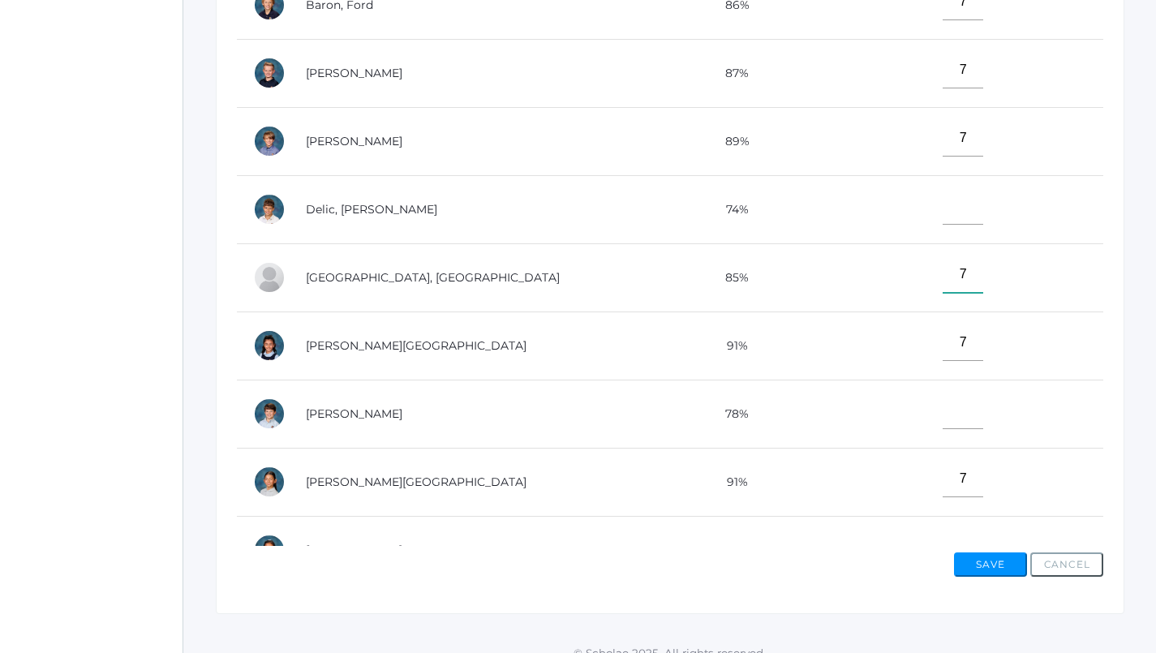
scroll to position [0, 0]
type input"] "7"
click at [943, 189] on input"] "text" at bounding box center [963, 206] width 41 height 37
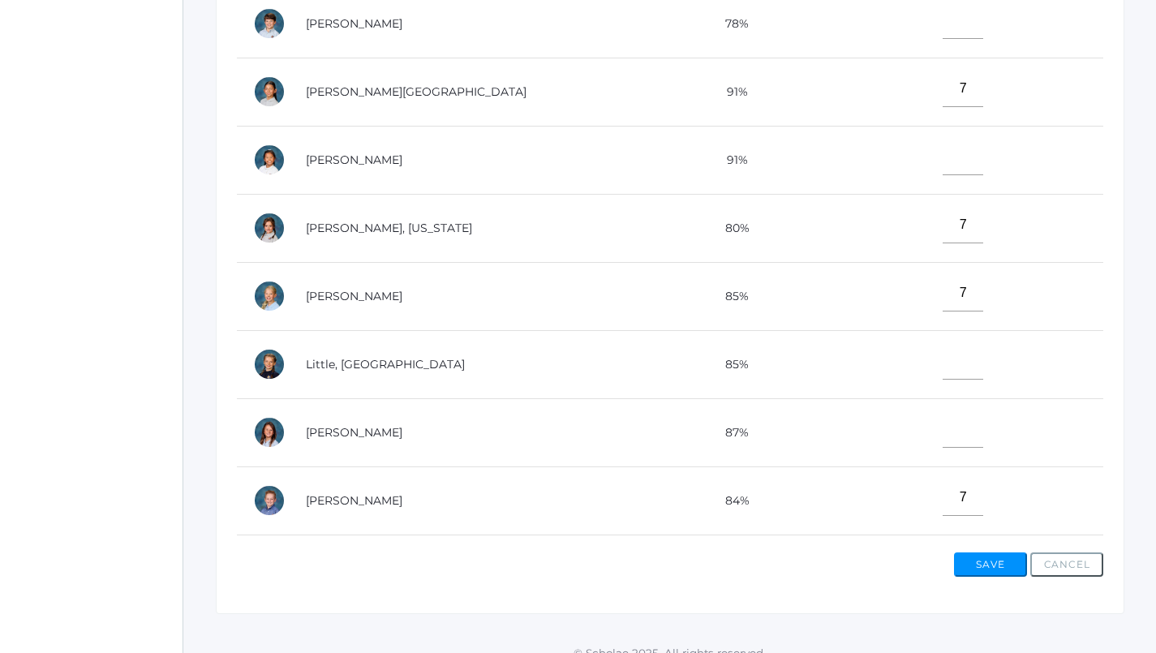
scroll to position [420, 0]
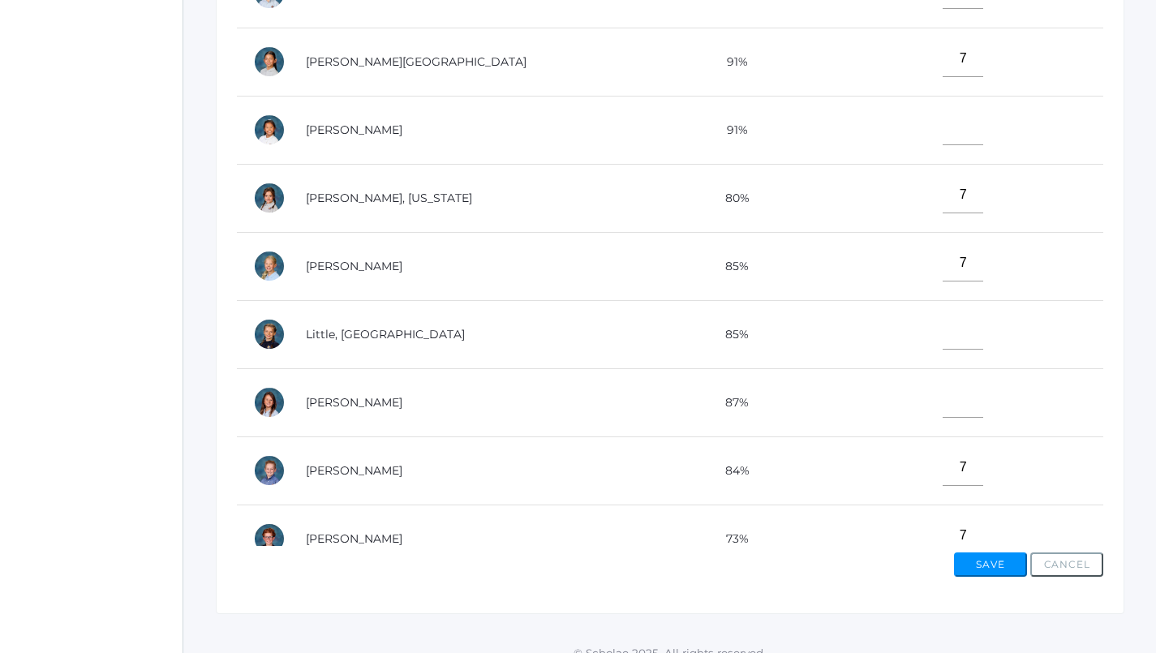
type input"] "7"
click at [943, 138] on input"] "text" at bounding box center [963, 127] width 41 height 37
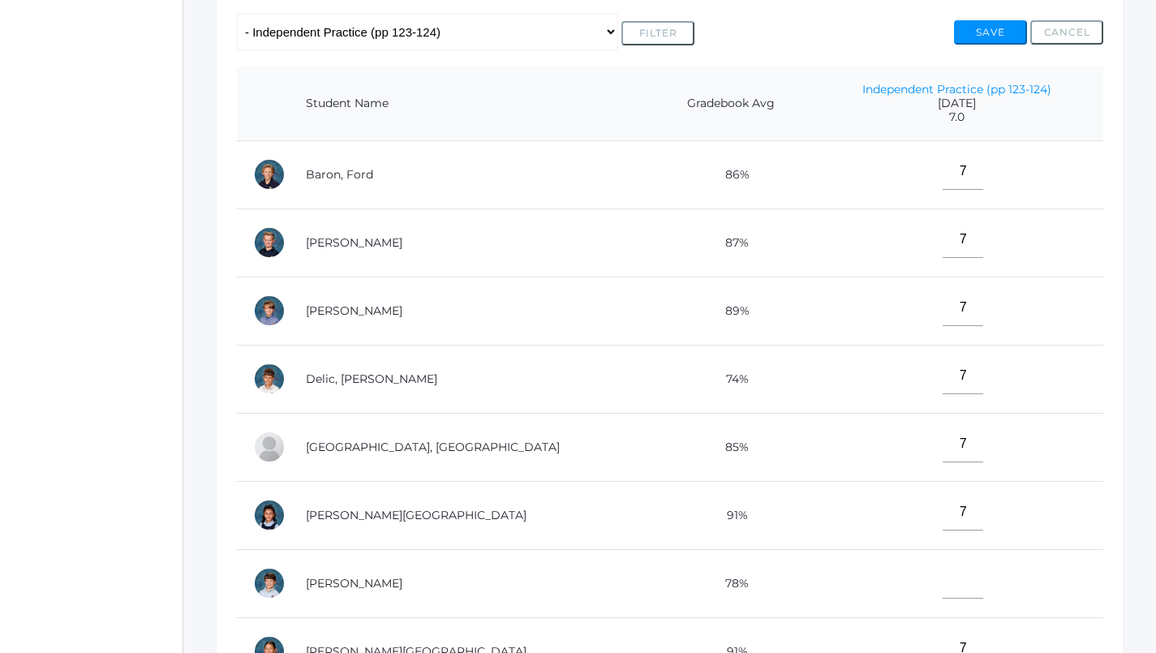
scroll to position [316, 0]
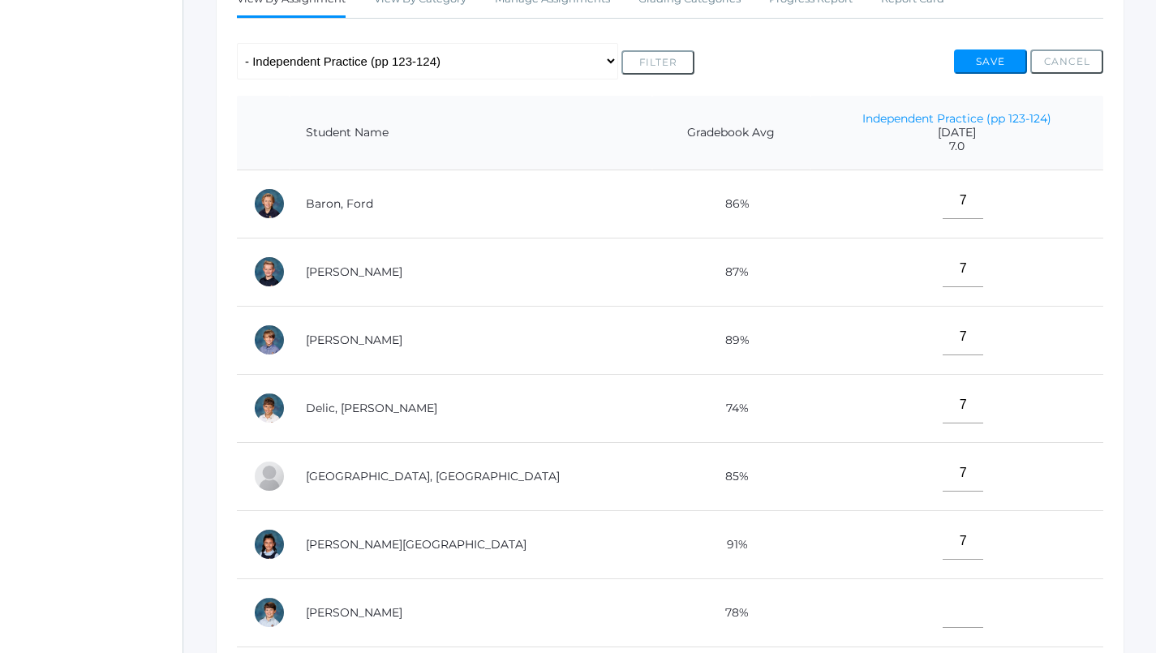
type input"] "7"
click at [980, 50] on button "Save" at bounding box center [990, 62] width 73 height 24
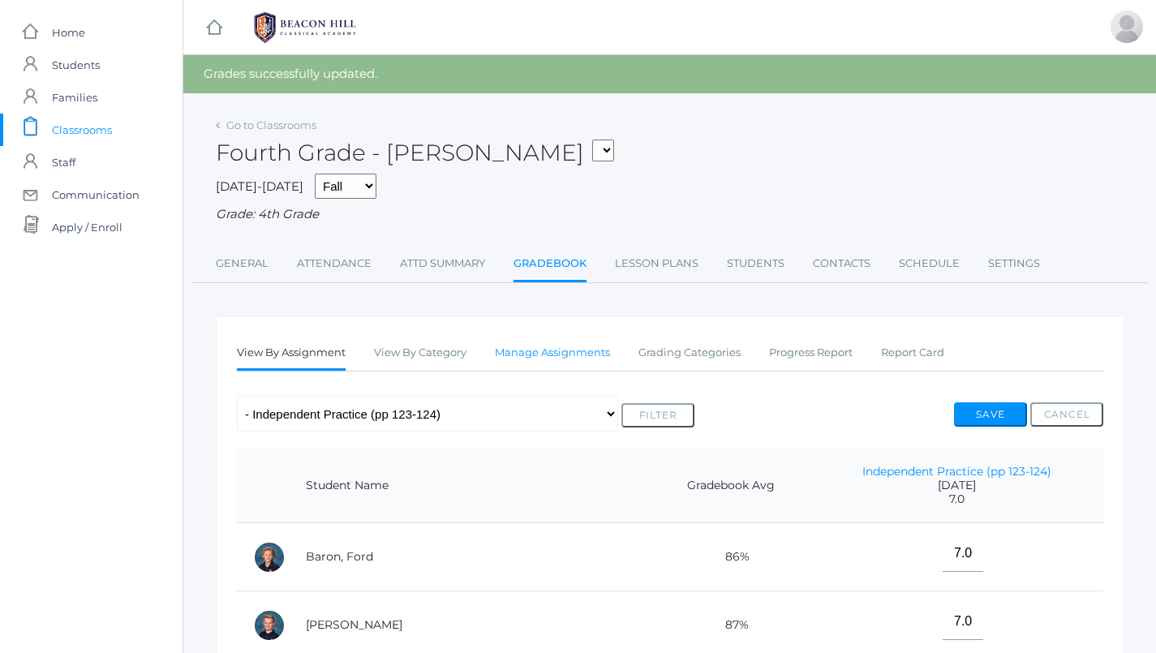
click at [587, 351] on link "Manage Assignments" at bounding box center [552, 353] width 115 height 32
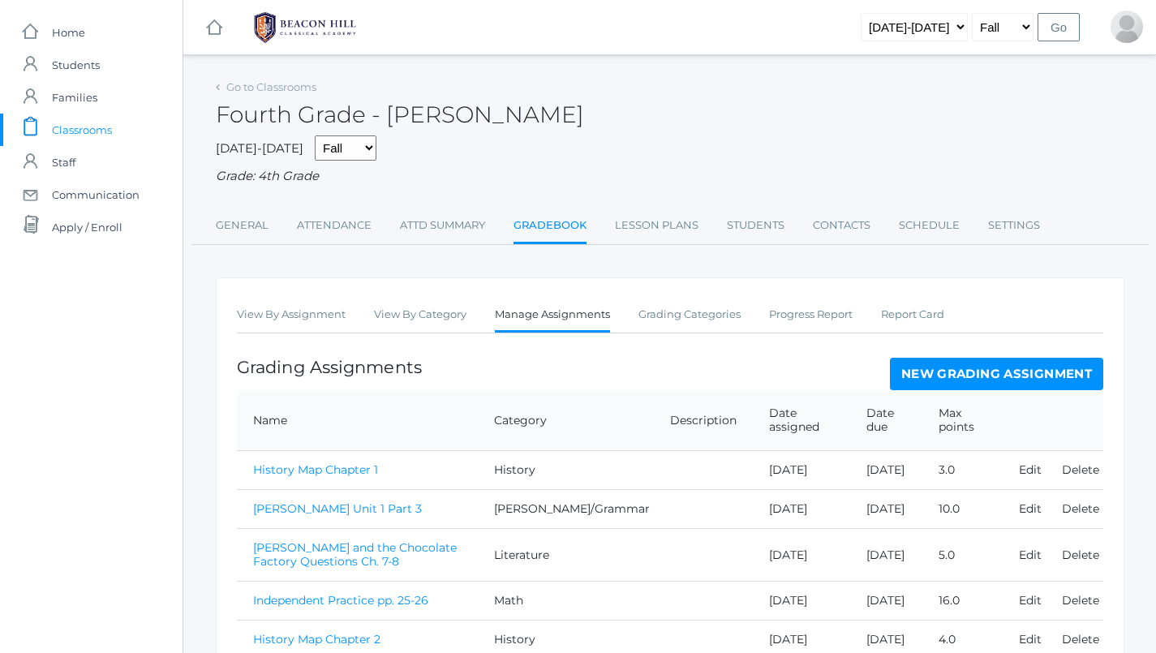
click at [994, 369] on link "New Grading Assignment" at bounding box center [996, 374] width 213 height 32
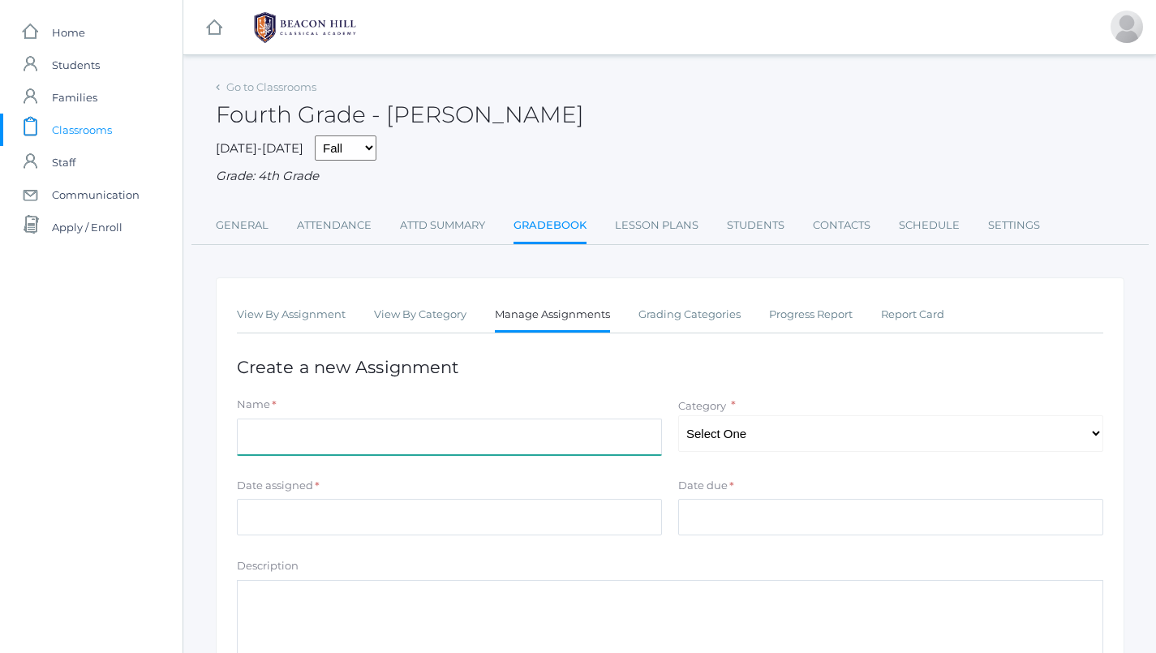
click at [315, 444] on input "Name" at bounding box center [449, 437] width 425 height 37
click at [245, 424] on input "Electromagnetic Spectrum Worksheet" at bounding box center [449, 437] width 425 height 37
type input "The Electromagnetic Spectrum Worksheet"
select select "1090"
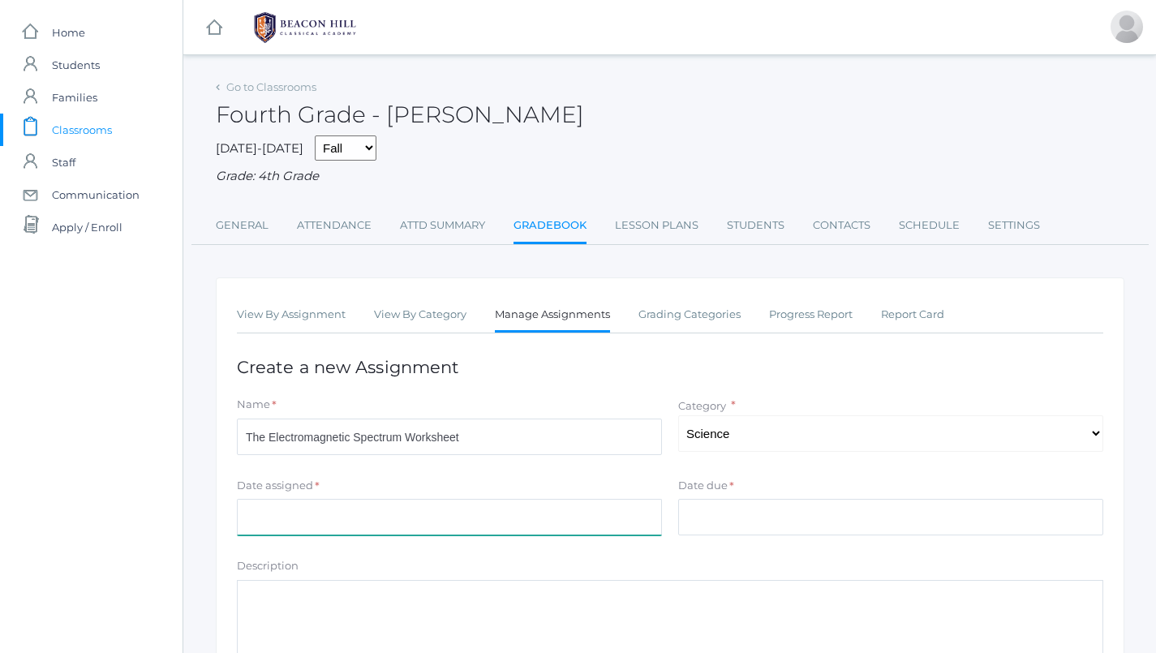
click at [605, 499] on input "Date assigned" at bounding box center [449, 517] width 425 height 37
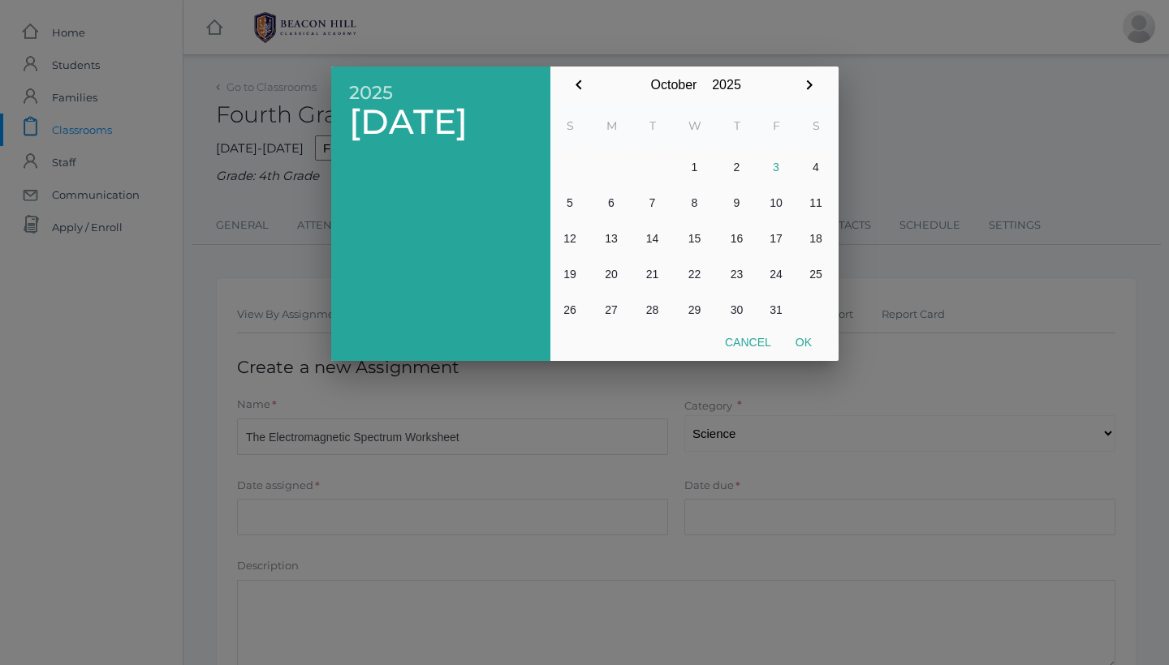
click at [777, 167] on button "3" at bounding box center [776, 167] width 40 height 36
click at [807, 342] on button "Ok" at bounding box center [803, 342] width 41 height 29
type input "[DATE]"
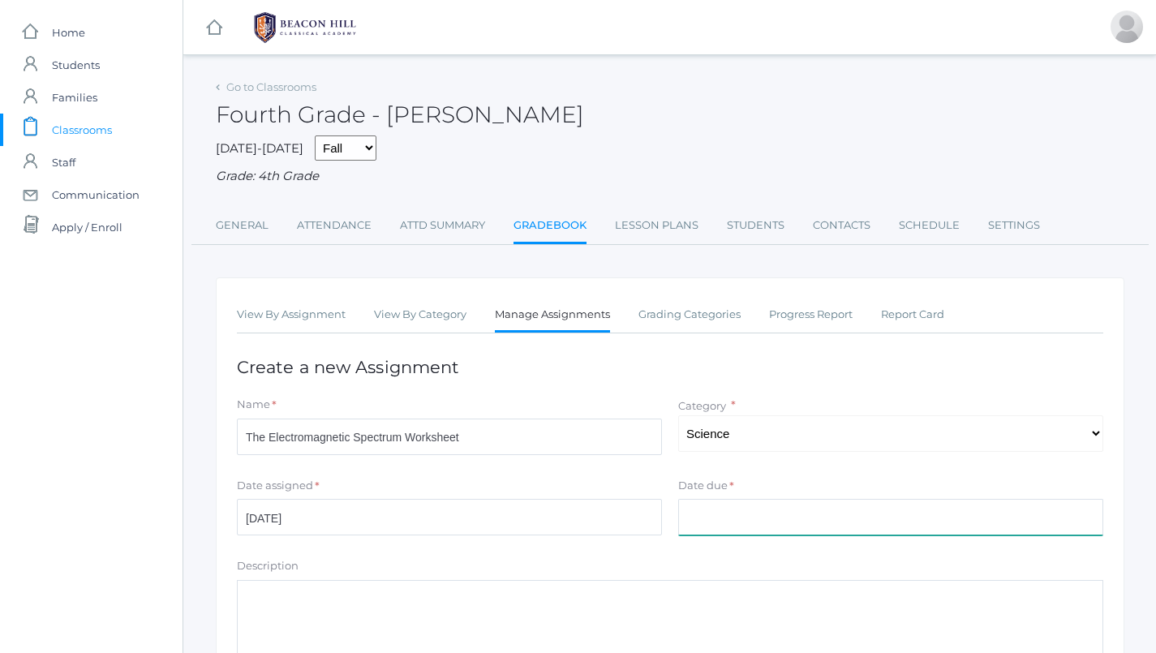
click at [808, 514] on input "Date due" at bounding box center [890, 517] width 425 height 37
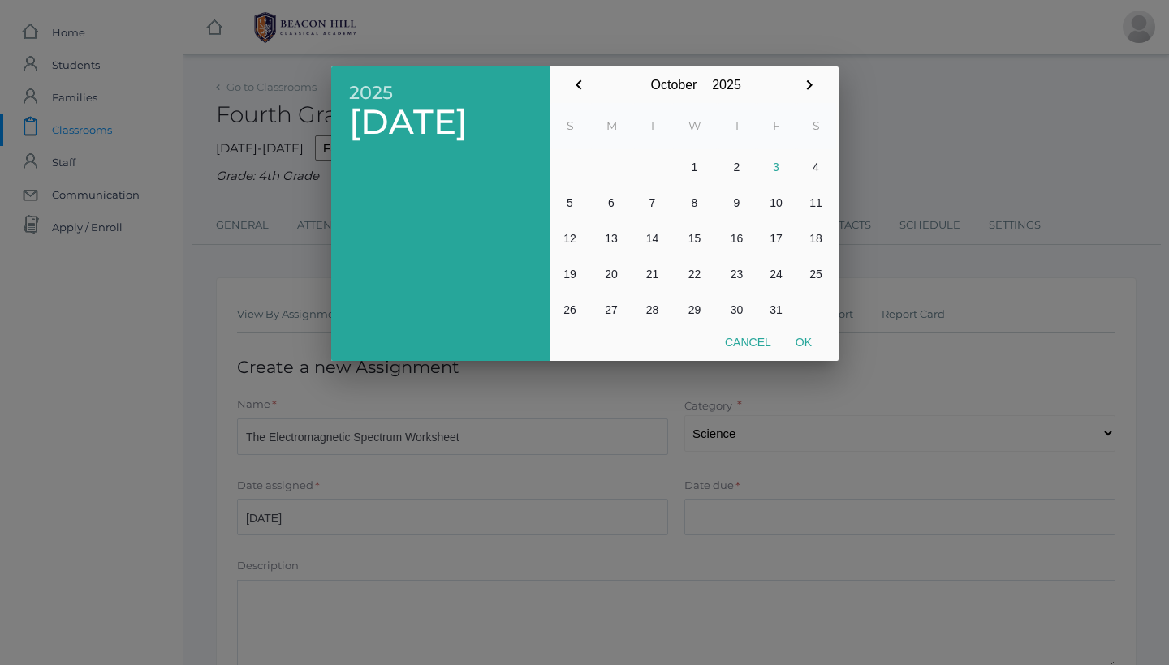
click at [772, 163] on button "3" at bounding box center [776, 167] width 40 height 36
click at [803, 334] on button "Ok" at bounding box center [803, 342] width 41 height 29
type input "[DATE]"
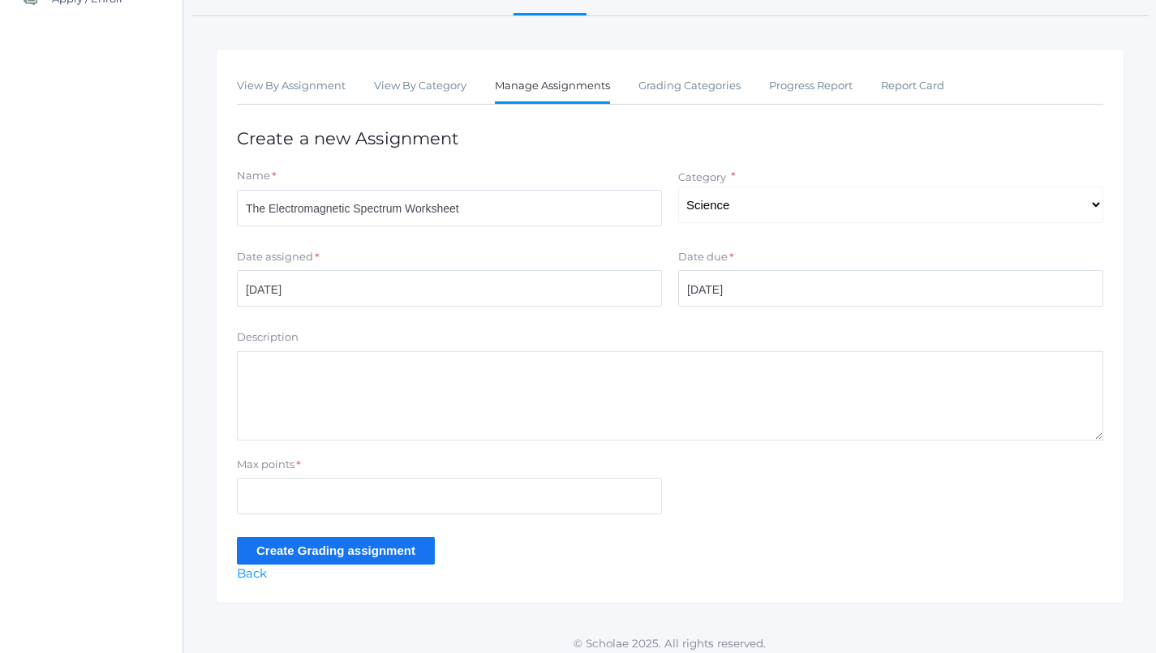
scroll to position [227, 0]
click at [411, 492] on input "Max points" at bounding box center [449, 498] width 425 height 37
type input "5"
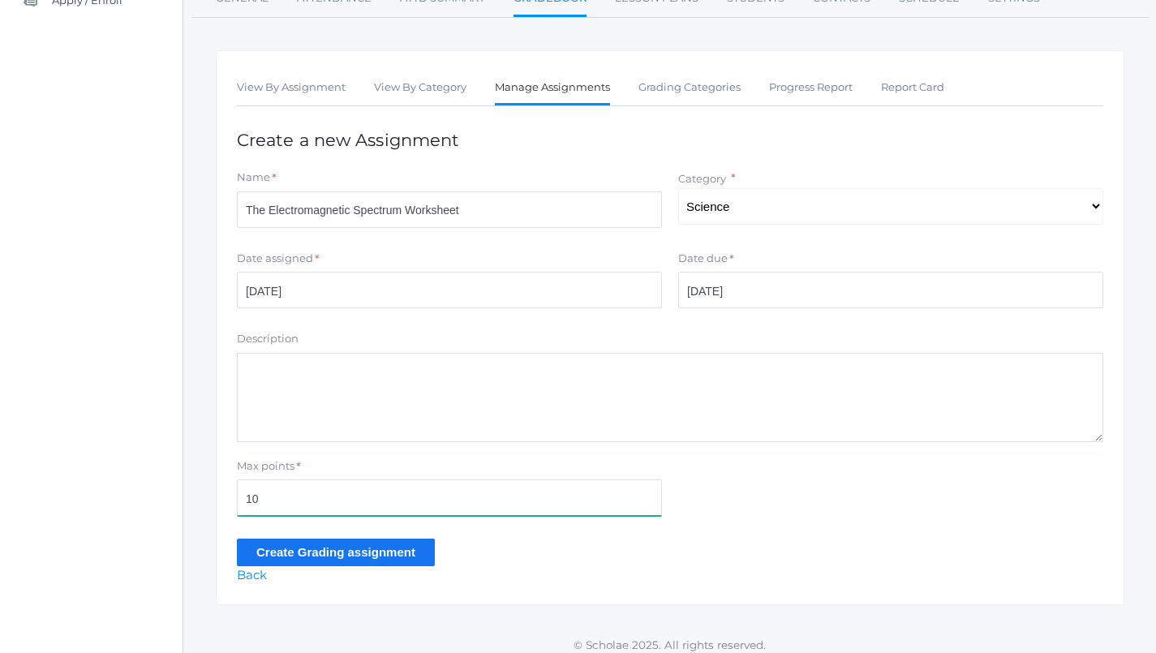
type input "10"
click at [338, 545] on input "Create Grading assignment" at bounding box center [336, 552] width 198 height 27
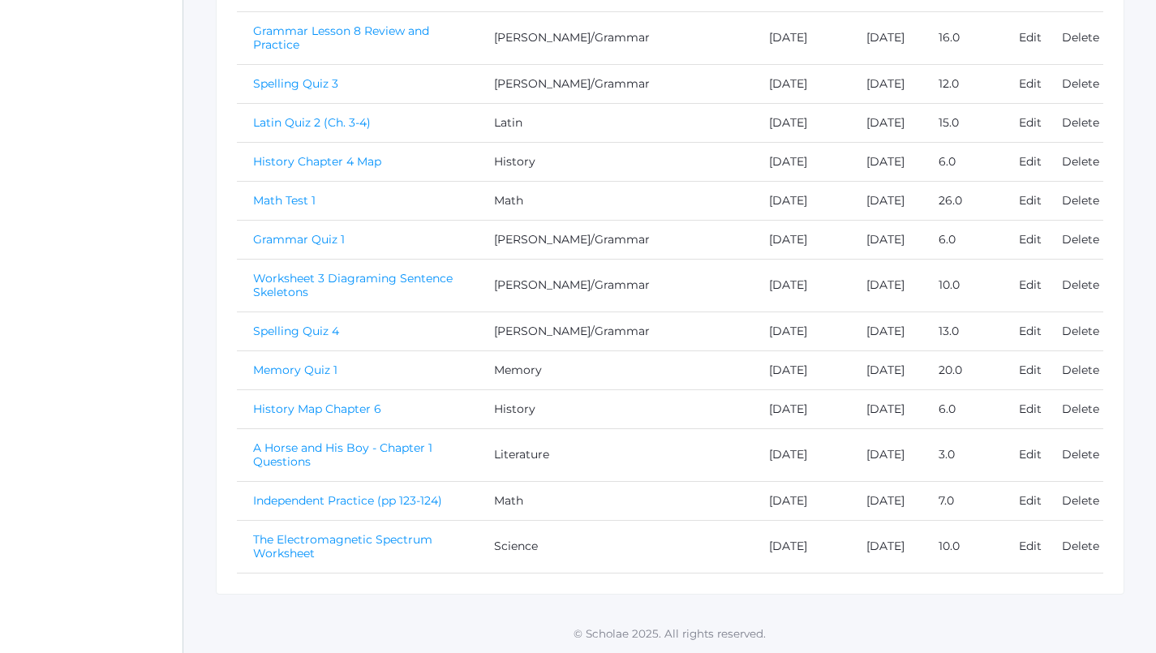
scroll to position [1303, 0]
click at [417, 545] on link "The Electromagnetic Spectrum Worksheet" at bounding box center [342, 546] width 179 height 28
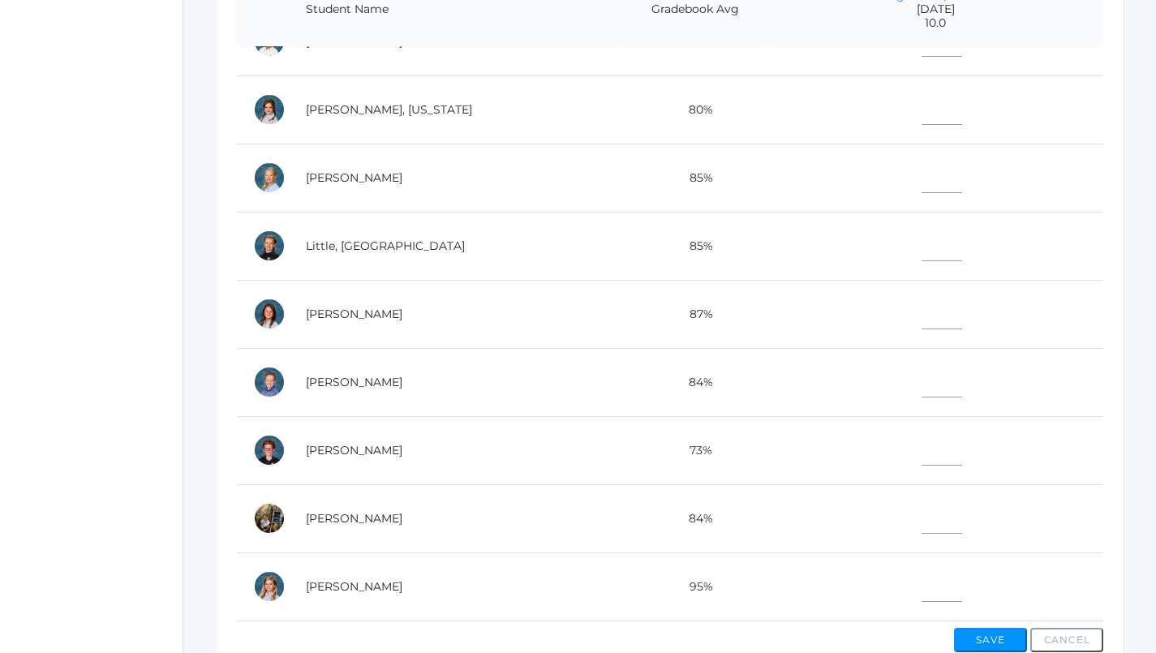
scroll to position [440, 0]
click at [922, 572] on input"] "text" at bounding box center [942, 583] width 41 height 37
type input"] "10"
click at [922, 165] on input"] "text" at bounding box center [942, 174] width 41 height 37
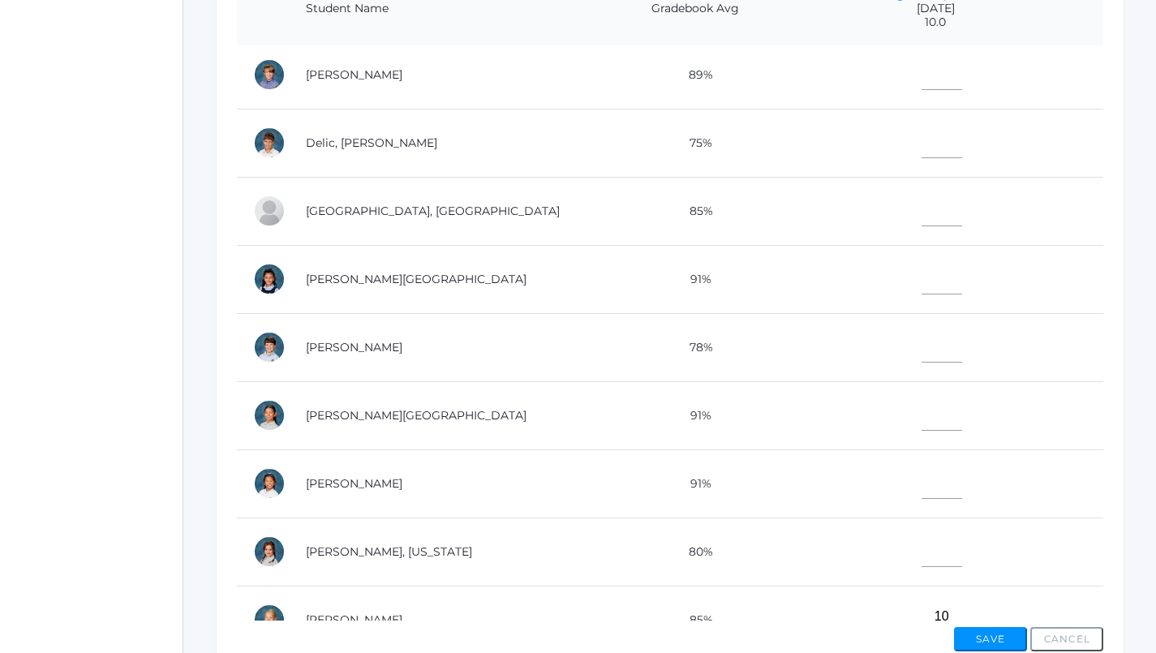
scroll to position [132, 0]
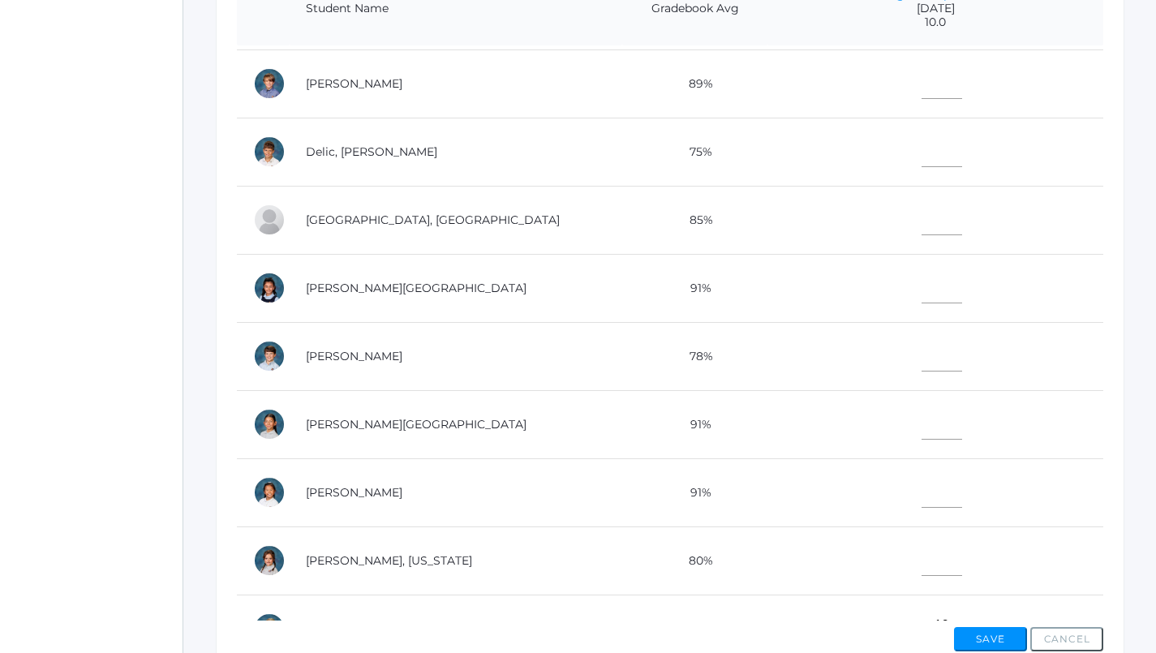
type input"] "10"
click at [922, 147] on input"] "text" at bounding box center [942, 149] width 41 height 37
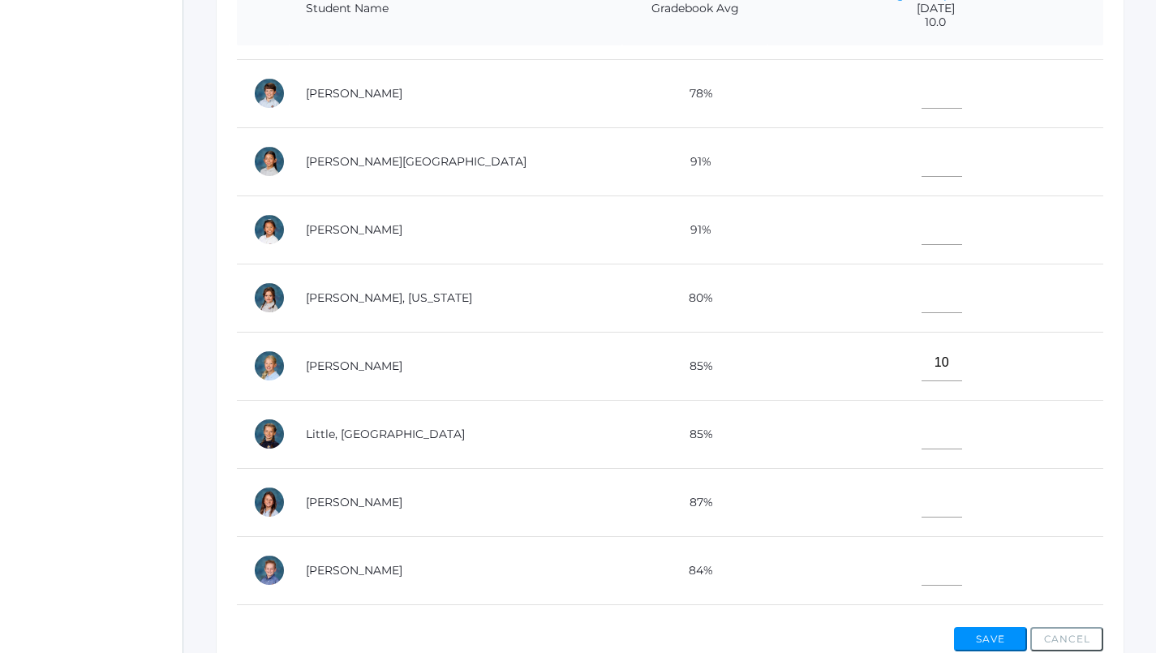
scroll to position [423, 0]
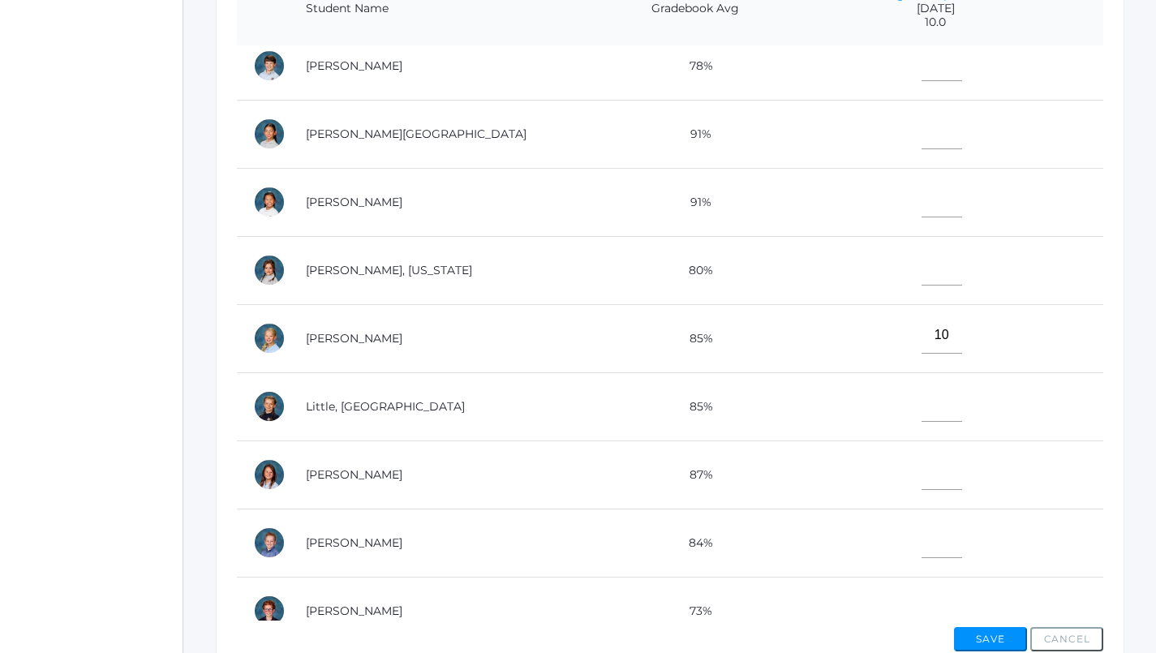
type input"] "10"
click at [922, 476] on input"] "text" at bounding box center [942, 472] width 41 height 37
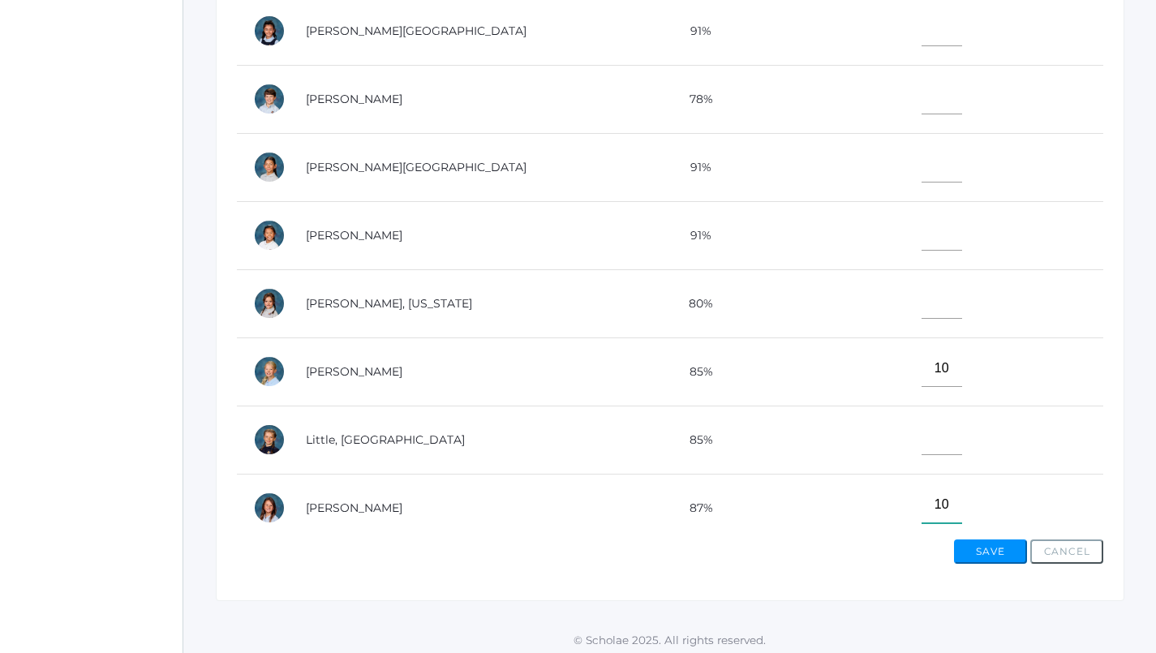
scroll to position [297, 0]
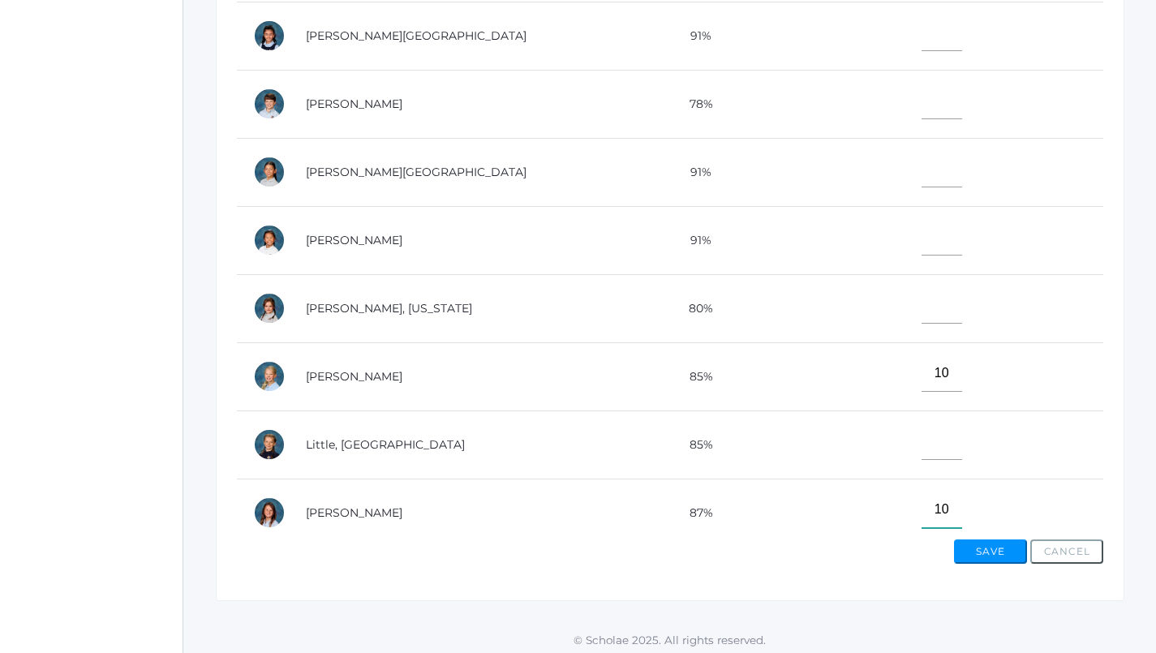
type input"] "10"
click at [922, 246] on input"] "text" at bounding box center [942, 237] width 41 height 37
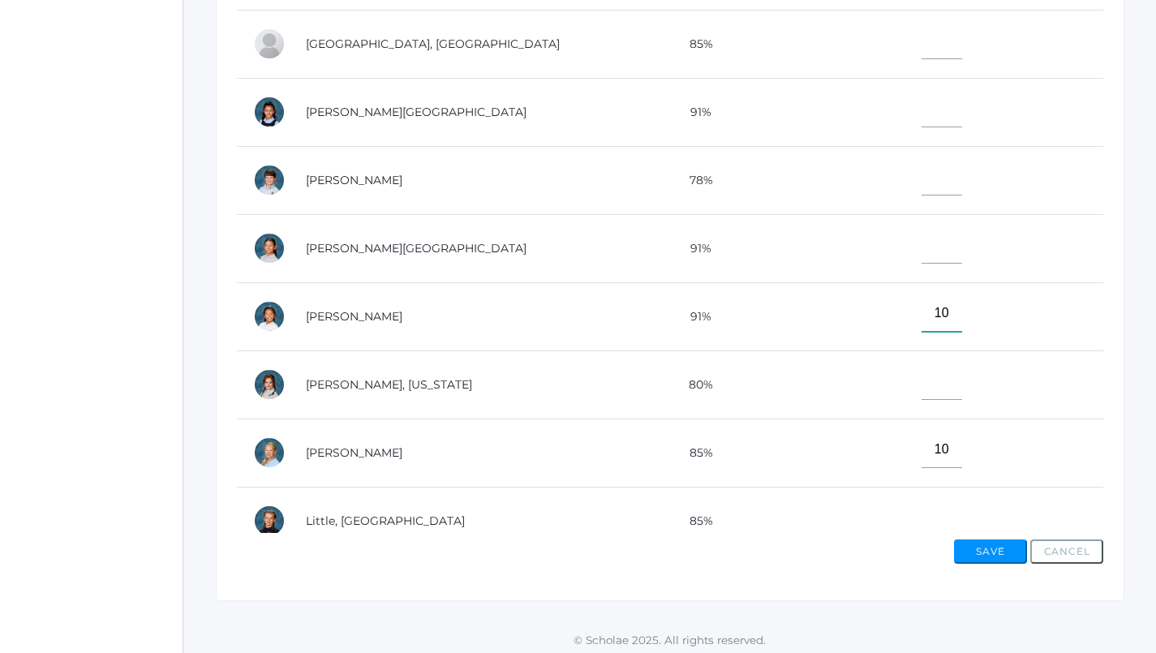
scroll to position [218, 0]
type input"] "10"
click at [922, 166] on input"] "text" at bounding box center [942, 179] width 41 height 37
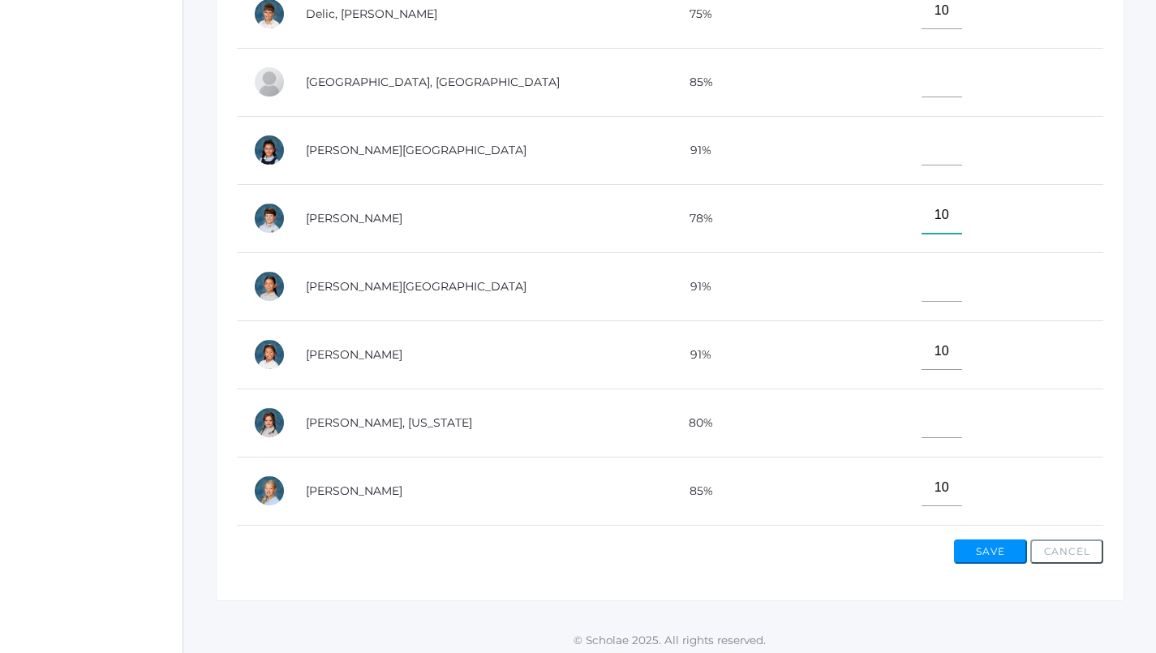
scroll to position [168, 0]
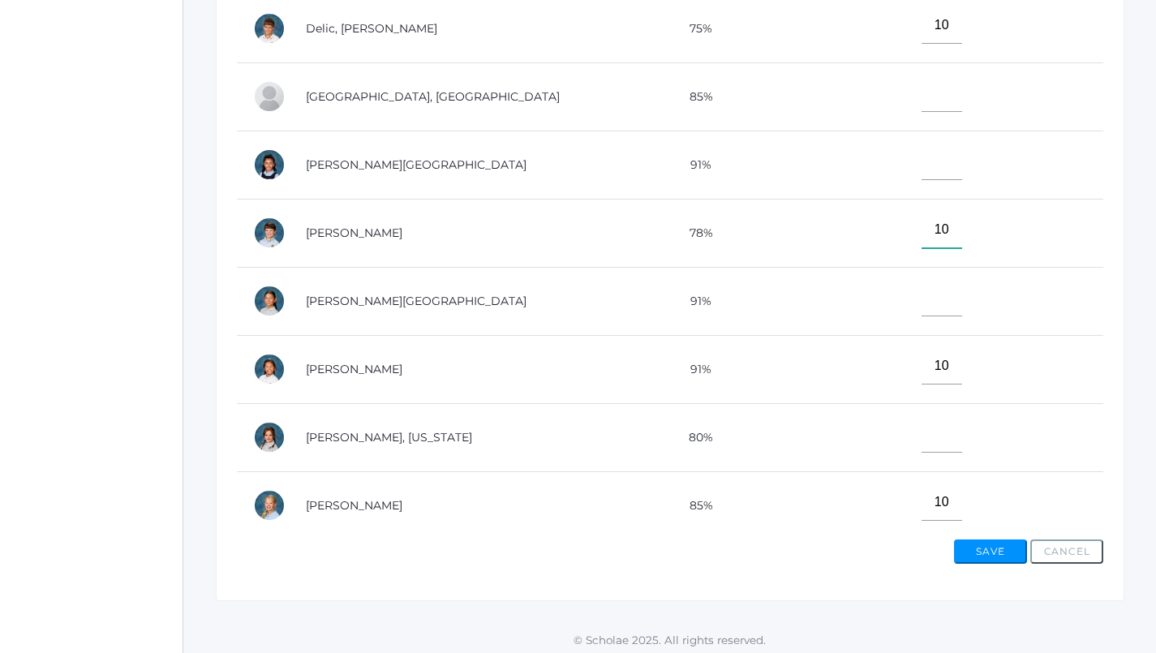
type input"] "10"
click at [922, 83] on input"] "text" at bounding box center [942, 93] width 41 height 37
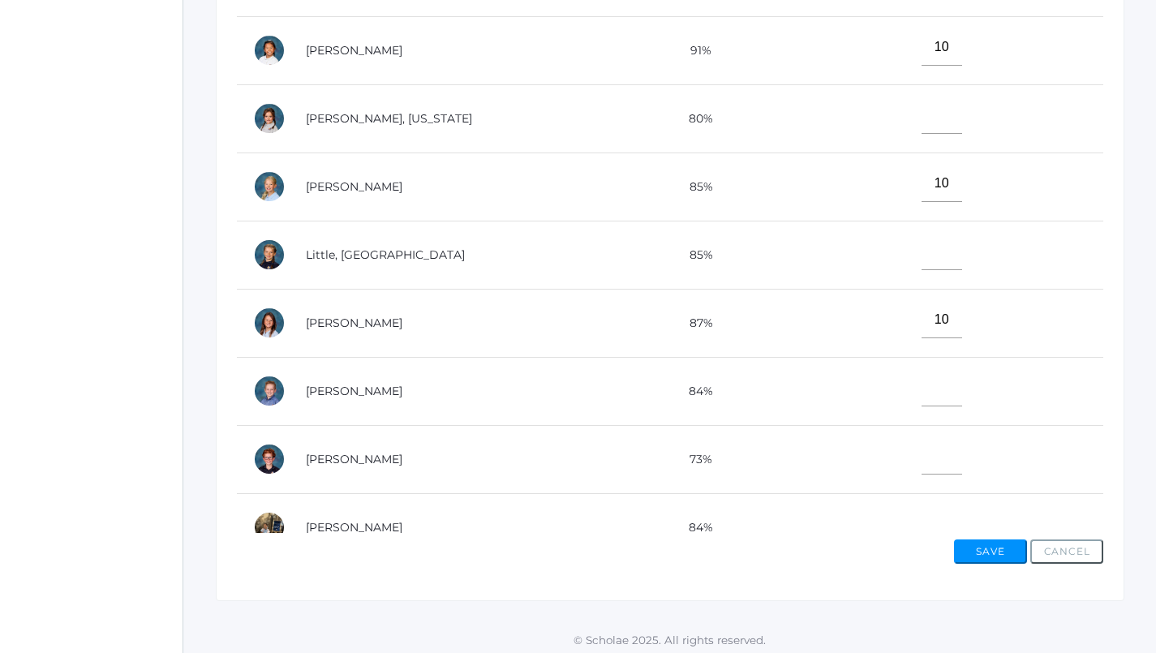
scroll to position [489, 0]
type input"] "10"
click at [922, 251] on input"] "text" at bounding box center [942, 250] width 41 height 37
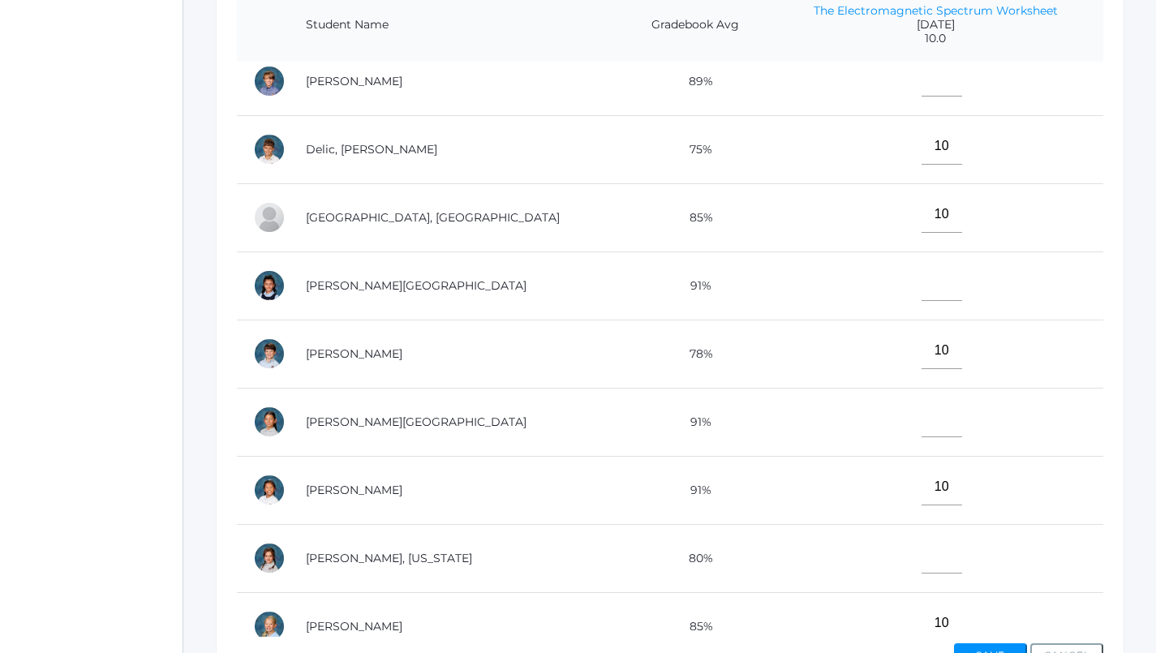
scroll to position [175, 0]
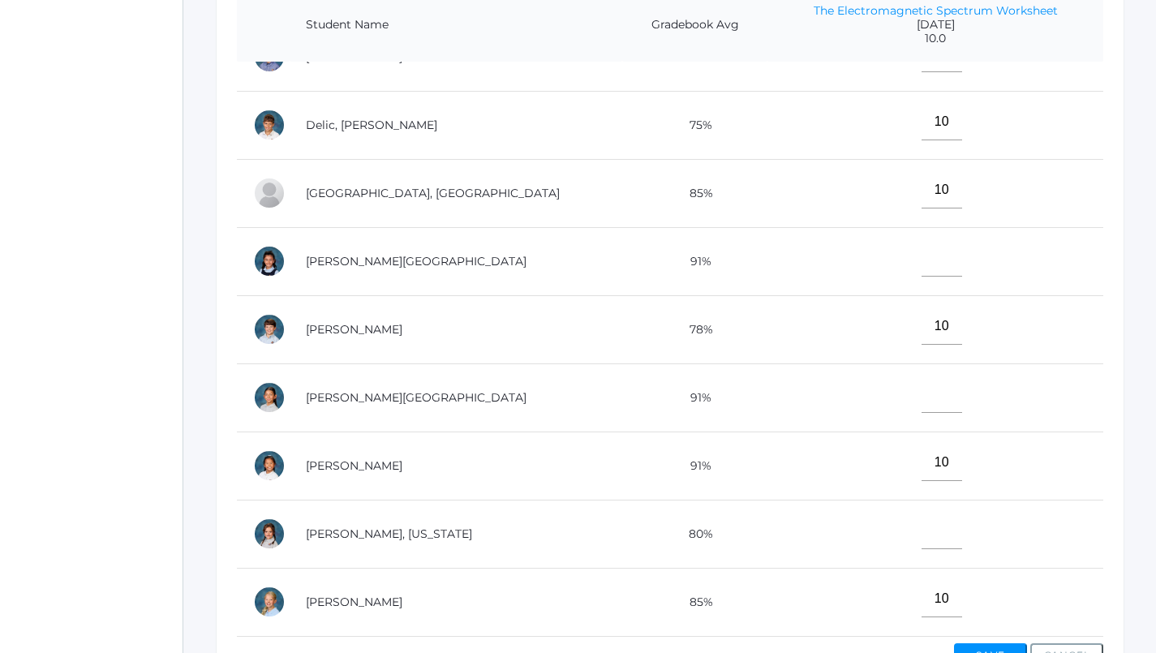
type input"] "10"
click at [922, 398] on input"] "text" at bounding box center [942, 395] width 41 height 37
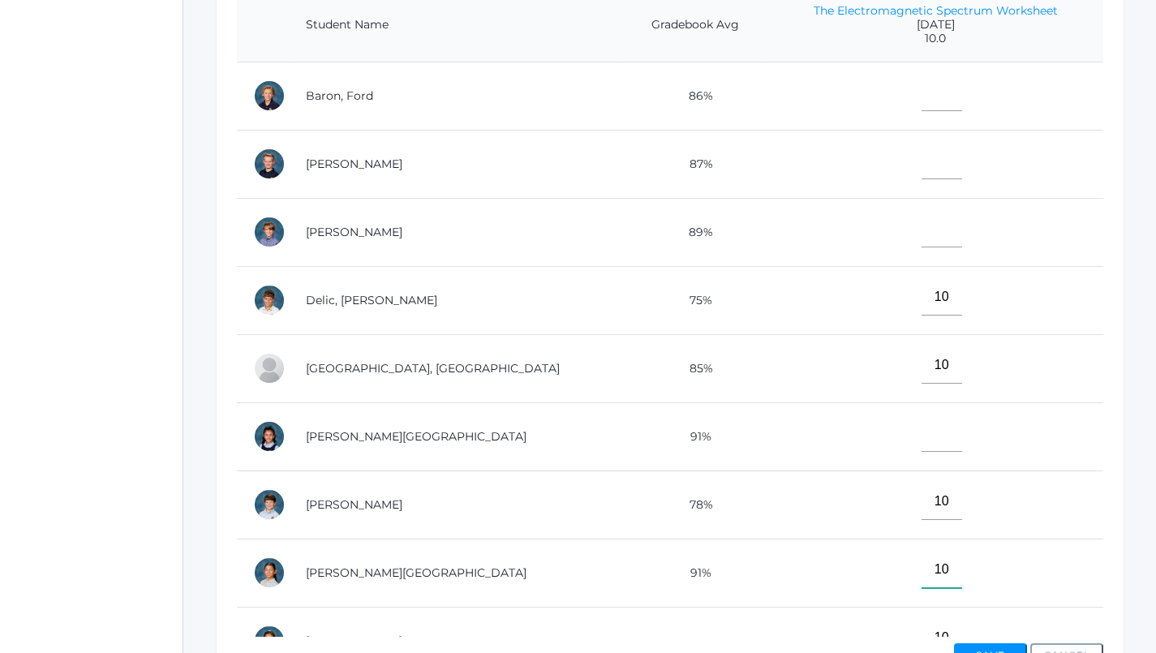
scroll to position [385, 0]
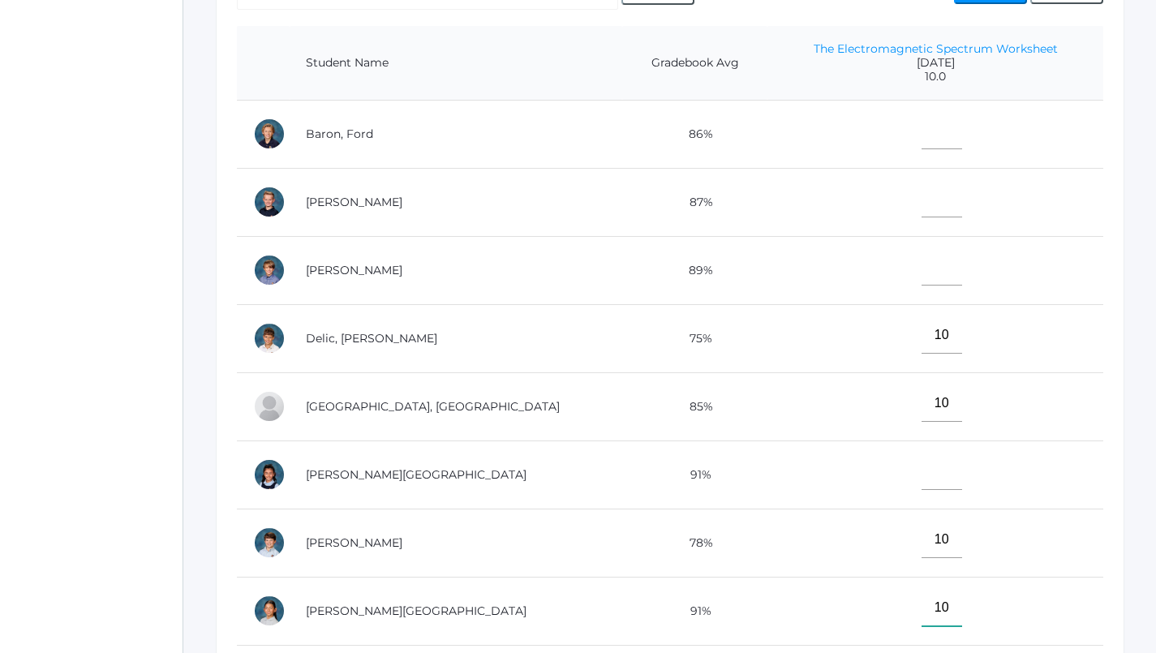
type input"] "10"
click at [922, 196] on input"] "text" at bounding box center [942, 199] width 41 height 37
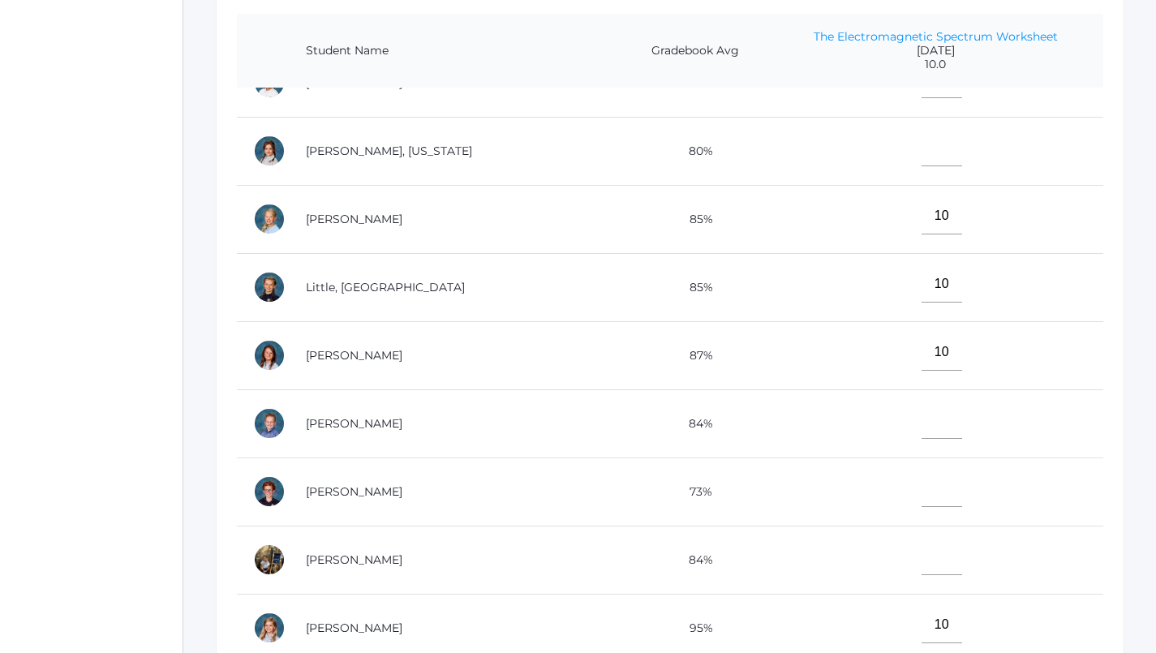
scroll to position [398, 0]
type input"] "10"
click at [922, 538] on input"] "text" at bounding box center [942, 556] width 41 height 37
type input"] "10"
click at [922, 470] on input"] "text" at bounding box center [942, 488] width 41 height 37
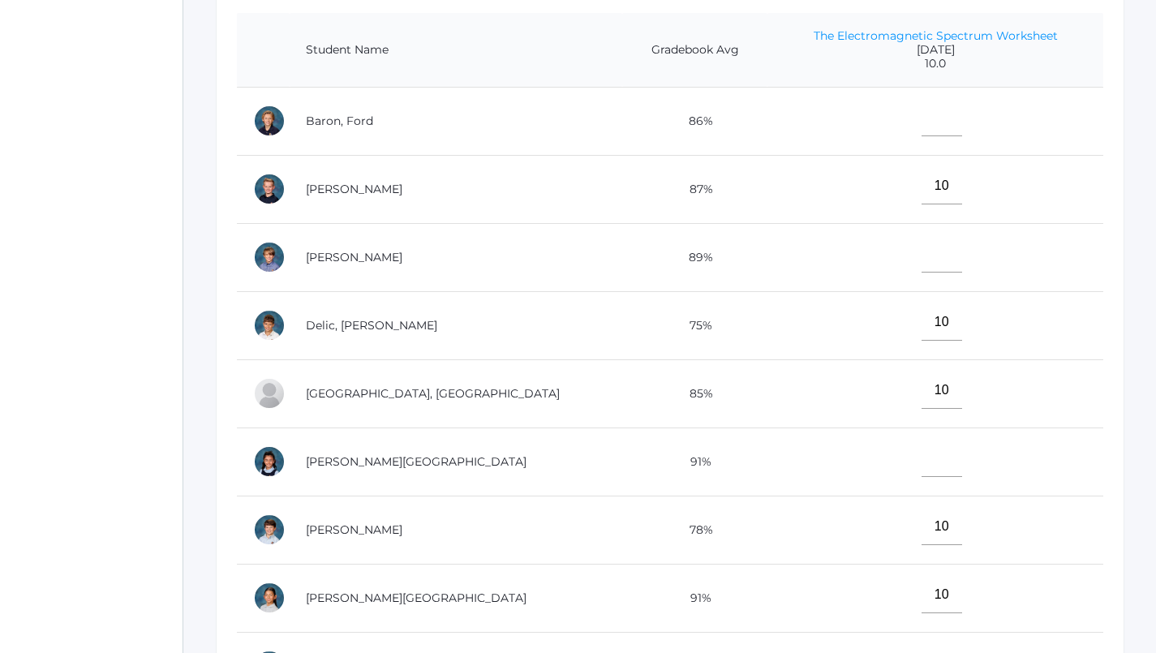
scroll to position [0, 0]
type input"] "10"
click at [922, 114] on input"] "text" at bounding box center [942, 118] width 41 height 37
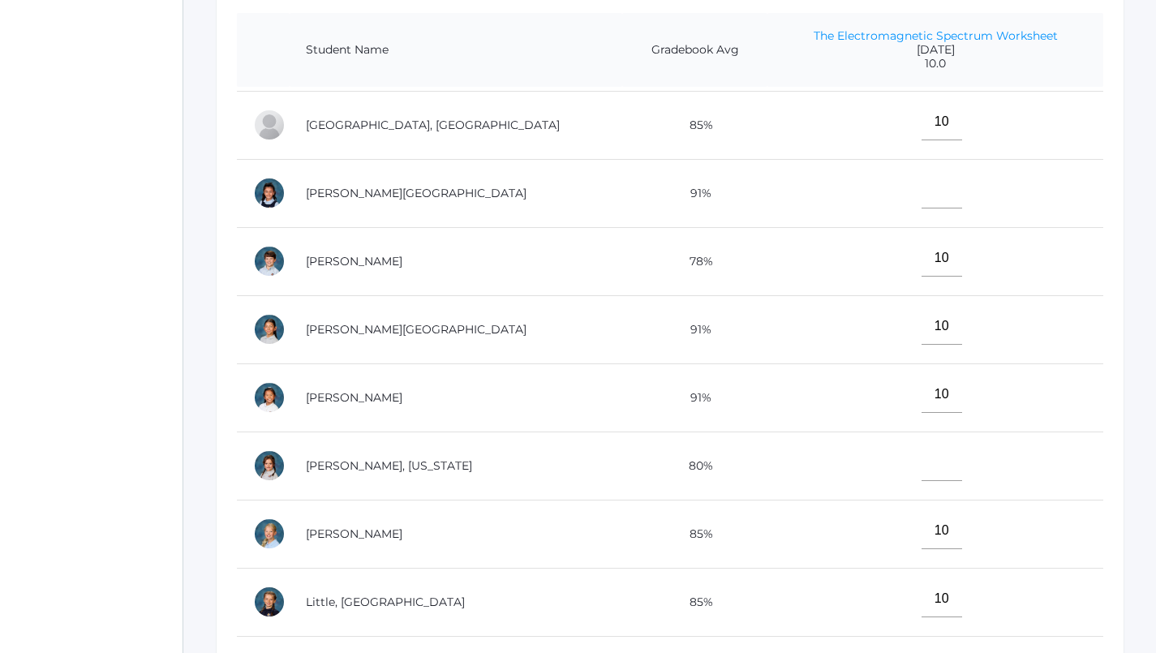
scroll to position [269, 0]
type input"] "10"
click at [922, 184] on input"] "text" at bounding box center [942, 189] width 41 height 37
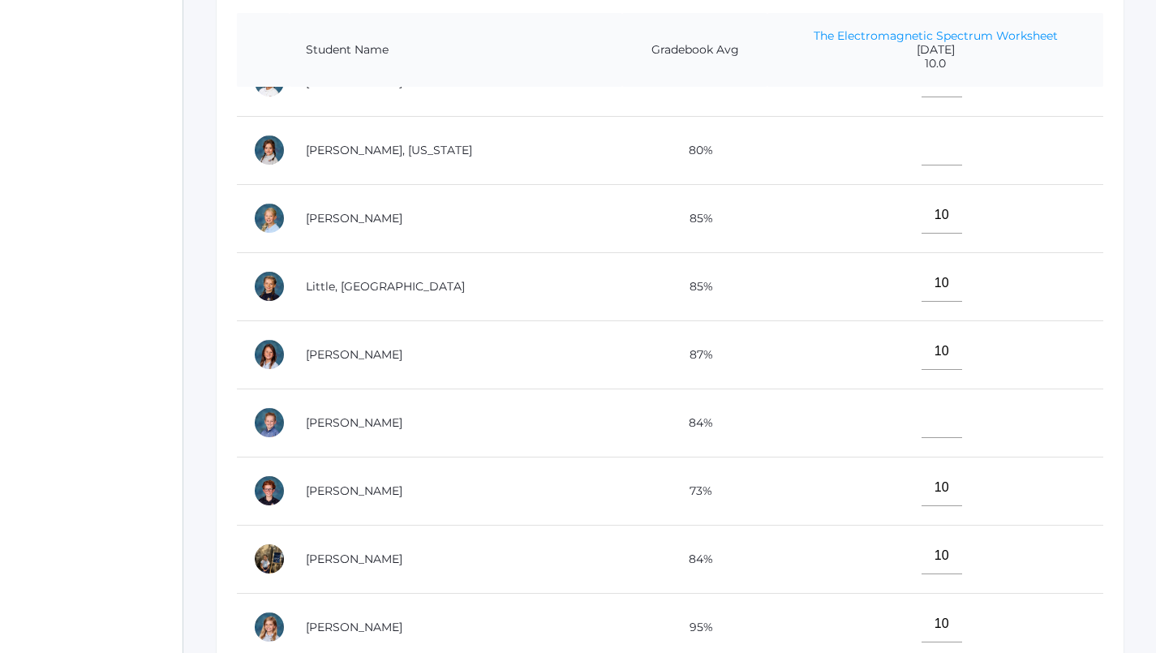
scroll to position [596, 0]
type input"] "10"
click at [922, 131] on input"] "text" at bounding box center [942, 147] width 41 height 37
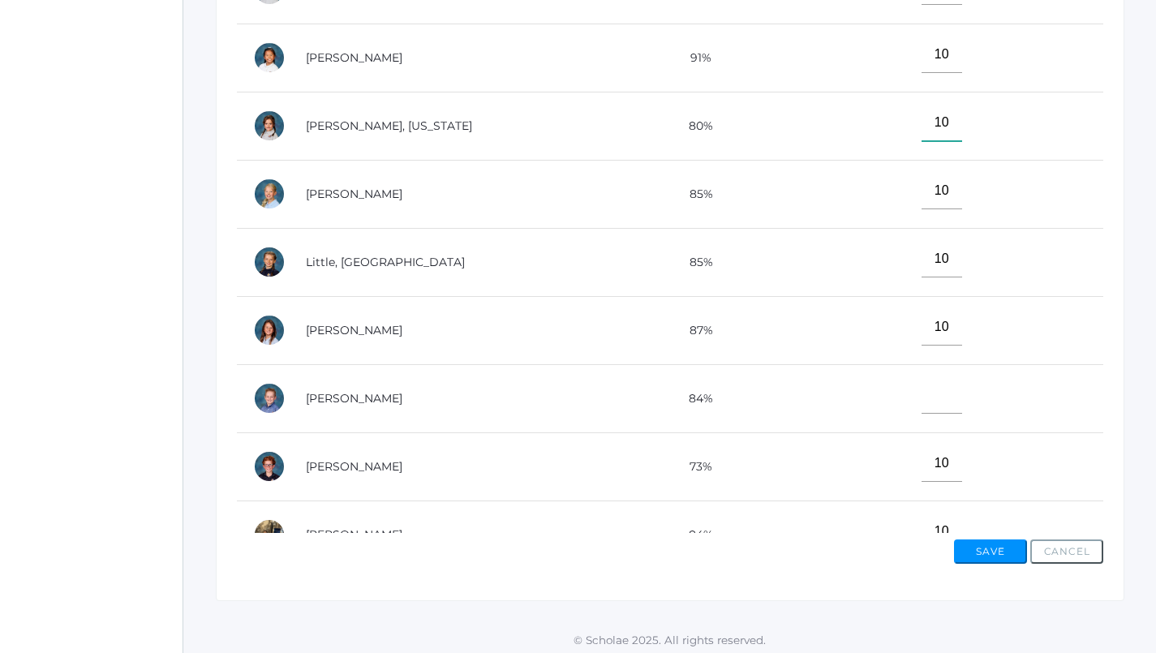
scroll to position [479, 0]
type input"] "10"
click at [922, 390] on input"] "text" at bounding box center [942, 396] width 41 height 37
type input"] "10"
click at [1007, 544] on button "Save" at bounding box center [990, 552] width 73 height 24
